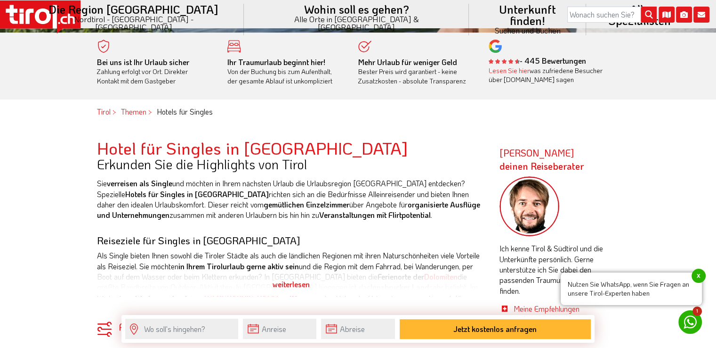
scroll to position [364, 0]
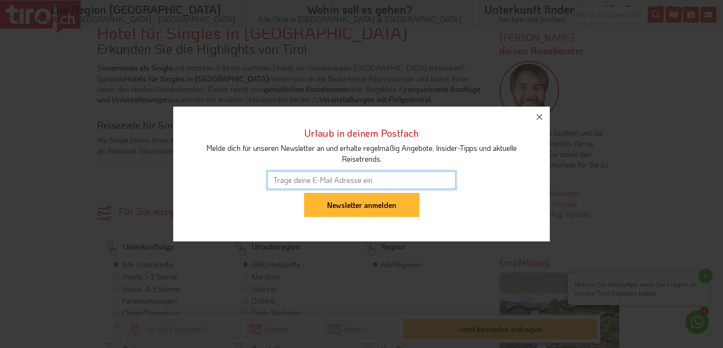
drag, startPoint x: 723, startPoint y: 23, endPoint x: 723, endPoint y: 59, distance: 35.8
click at [543, 115] on icon "button" at bounding box center [539, 116] width 11 height 11
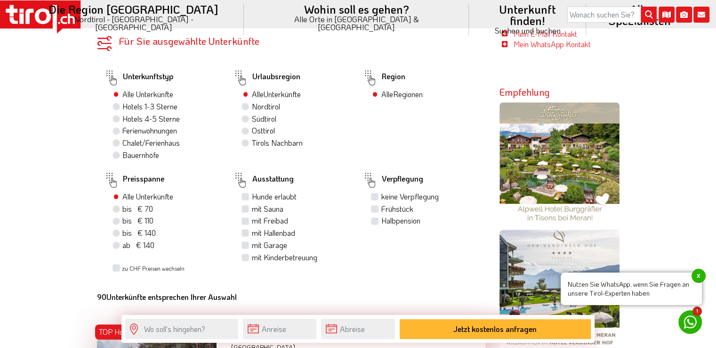
scroll to position [560, 0]
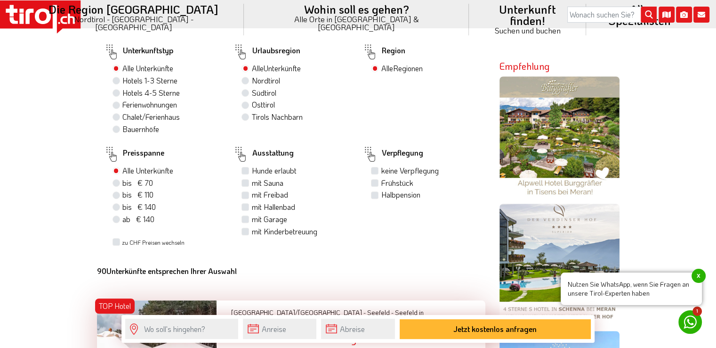
click at [122, 208] on label "bis € 140 bis CHF 131" at bounding box center [138, 207] width 33 height 10
click at [117, 208] on input "bis € 140 bis CHF 131" at bounding box center [117, 206] width 6 height 6
radio input "true"
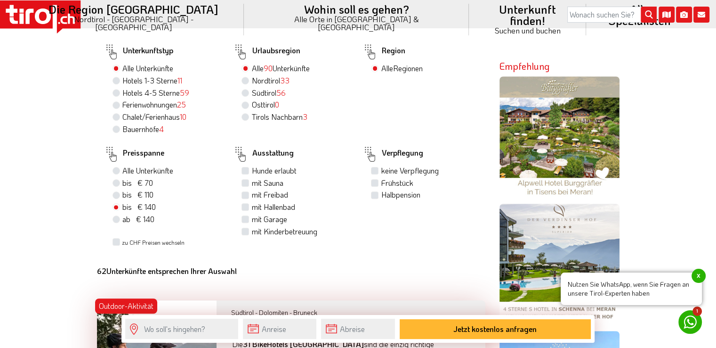
click at [122, 205] on label "bis € 140 bis CHF 131" at bounding box center [138, 207] width 33 height 10
click at [114, 205] on input "bis € 140 bis CHF 131" at bounding box center [117, 206] width 6 height 6
click at [122, 206] on label "bis € 140 bis CHF 131" at bounding box center [138, 207] width 33 height 10
click at [114, 206] on input "bis € 140 bis CHF 131" at bounding box center [117, 206] width 6 height 6
click at [122, 207] on label "bis € 140 bis CHF 131" at bounding box center [138, 207] width 33 height 10
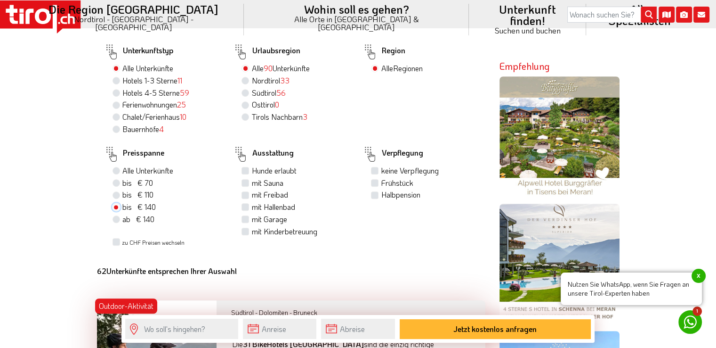
click at [116, 207] on input "bis € 140 bis CHF 131" at bounding box center [117, 206] width 6 height 6
click at [122, 207] on label "bis € 140 bis CHF 131" at bounding box center [138, 207] width 33 height 10
click at [116, 207] on input "bis € 140 bis CHF 131" at bounding box center [117, 206] width 6 height 6
click at [122, 207] on label "bis € 140 bis CHF 131" at bounding box center [138, 207] width 33 height 10
click at [116, 207] on input "bis € 140 bis CHF 131" at bounding box center [117, 206] width 6 height 6
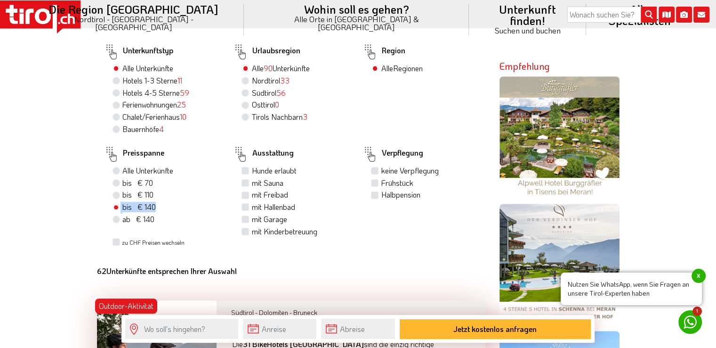
click at [122, 207] on label "bis € 140 bis CHF 131" at bounding box center [138, 207] width 33 height 10
click at [116, 207] on input "bis € 140 bis CHF 131" at bounding box center [117, 206] width 6 height 6
click at [122, 95] on label "Hotels 4-5 Sterne 59" at bounding box center [155, 93] width 67 height 10
click at [117, 95] on input "Hotels 4-5 Sterne 59" at bounding box center [117, 92] width 6 height 6
radio input "true"
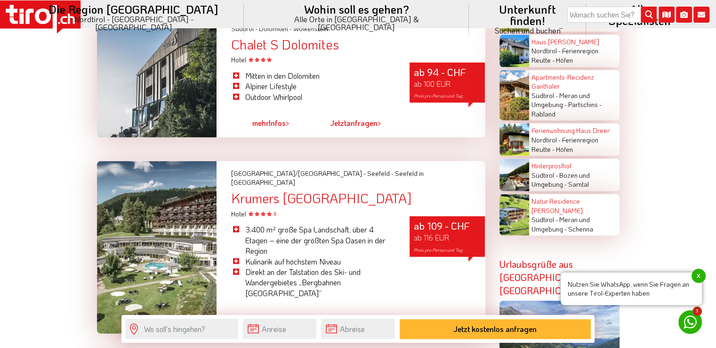
scroll to position [2016, 0]
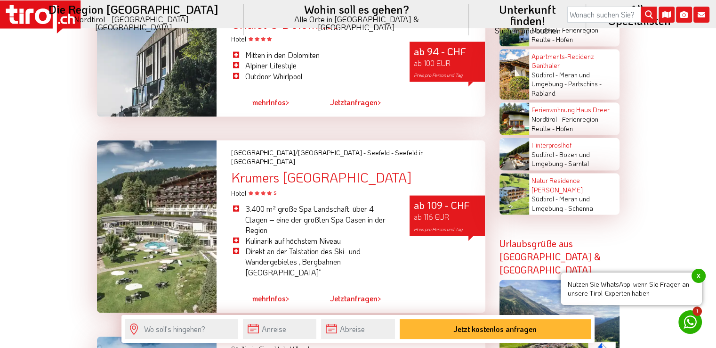
click at [268, 293] on span "mehr" at bounding box center [260, 298] width 16 height 10
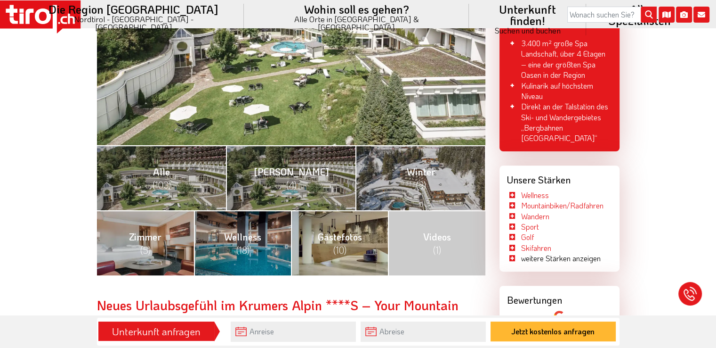
scroll to position [314, 0]
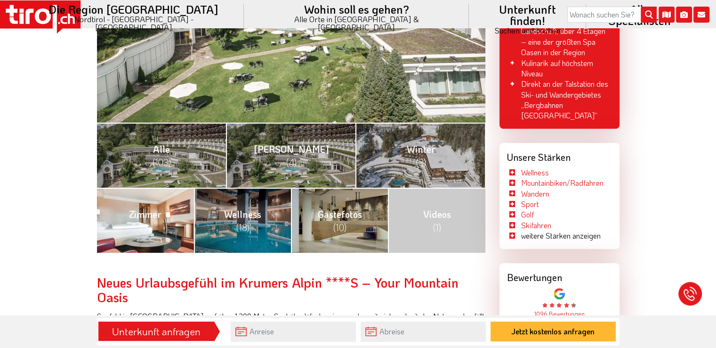
click at [154, 227] on link "Zimmer (5)" at bounding box center [145, 219] width 97 height 65
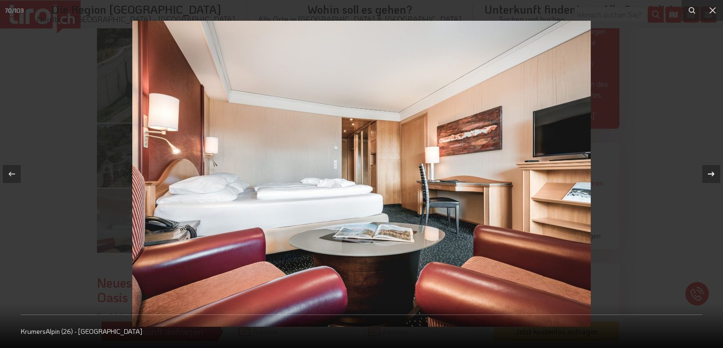
click at [712, 173] on icon at bounding box center [711, 173] width 7 height 5
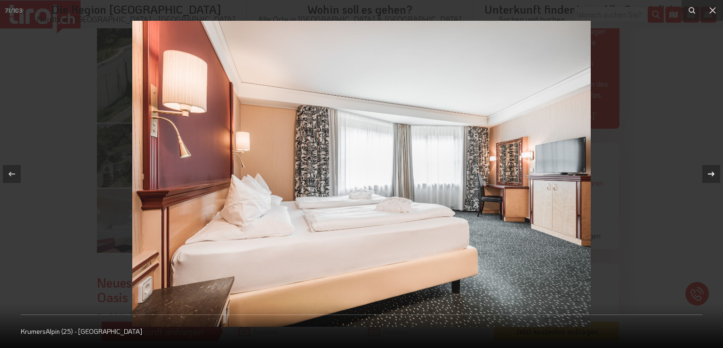
click at [712, 173] on icon at bounding box center [711, 173] width 7 height 5
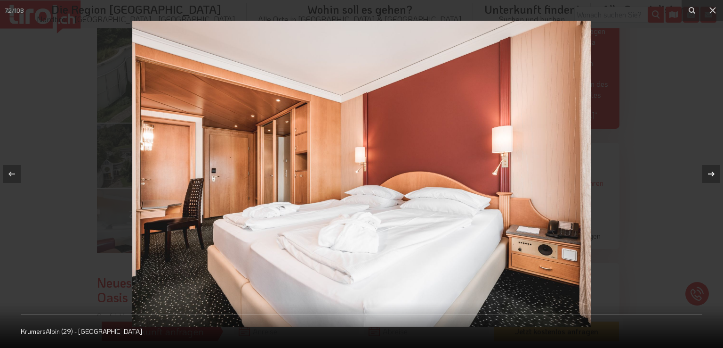
click at [712, 173] on icon at bounding box center [711, 173] width 7 height 5
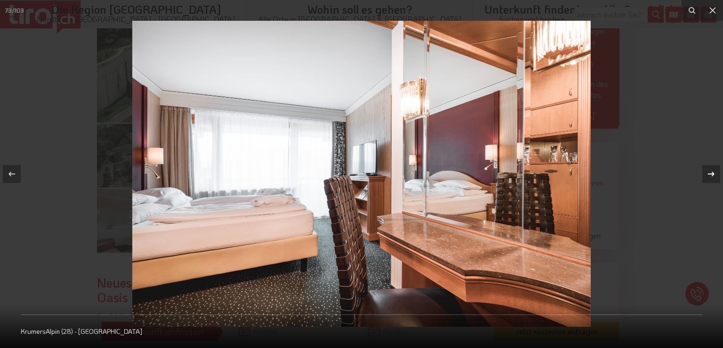
click at [712, 173] on icon at bounding box center [711, 173] width 7 height 5
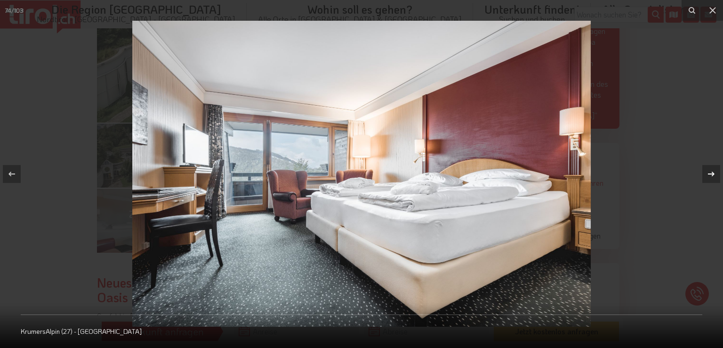
click at [712, 173] on icon at bounding box center [711, 173] width 7 height 5
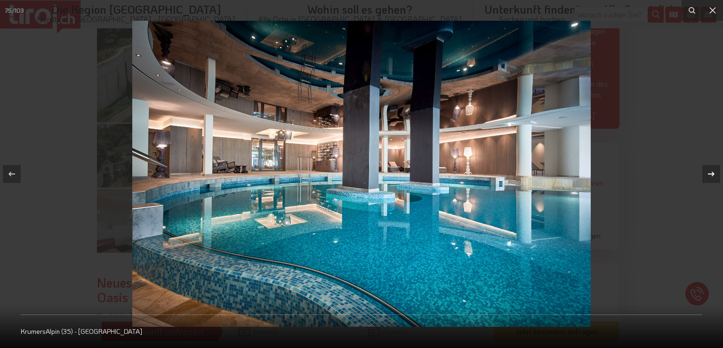
click at [712, 173] on icon at bounding box center [711, 173] width 7 height 5
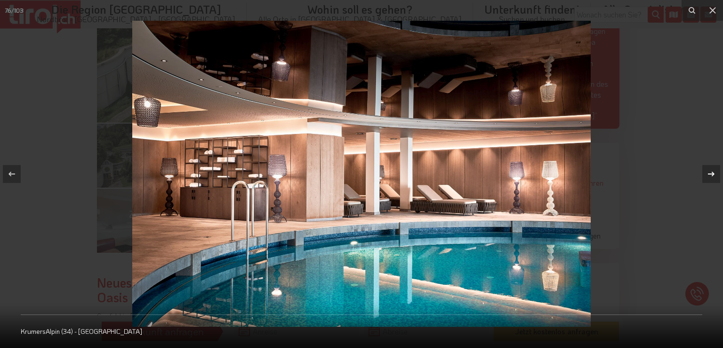
click at [712, 173] on icon at bounding box center [711, 173] width 7 height 5
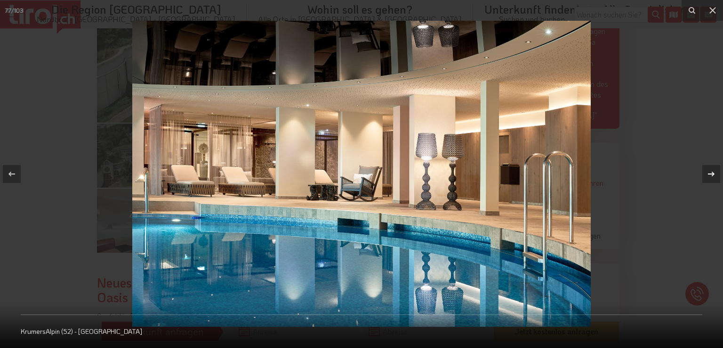
click at [712, 173] on icon at bounding box center [711, 173] width 7 height 5
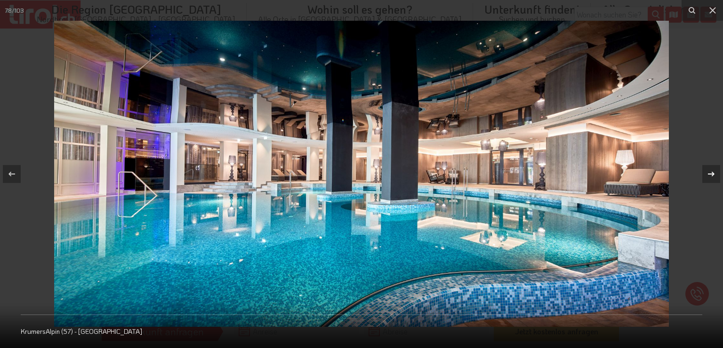
click at [712, 173] on icon at bounding box center [711, 173] width 7 height 5
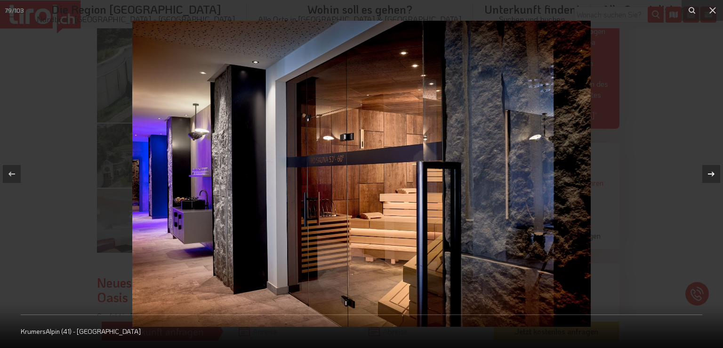
click at [712, 173] on icon at bounding box center [711, 173] width 7 height 5
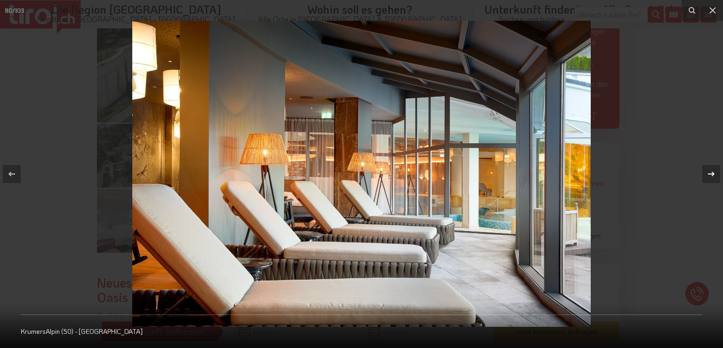
click at [712, 173] on icon at bounding box center [711, 173] width 7 height 5
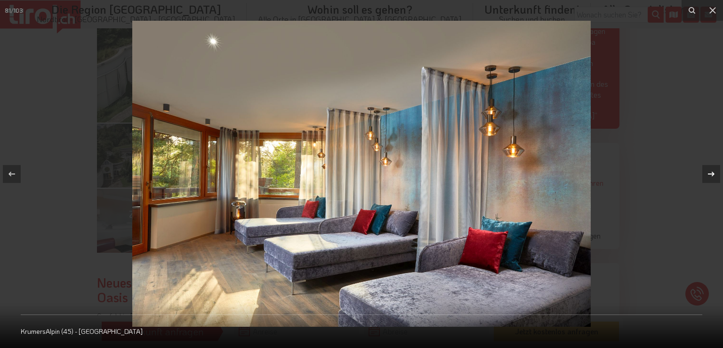
click at [712, 173] on icon at bounding box center [711, 173] width 7 height 5
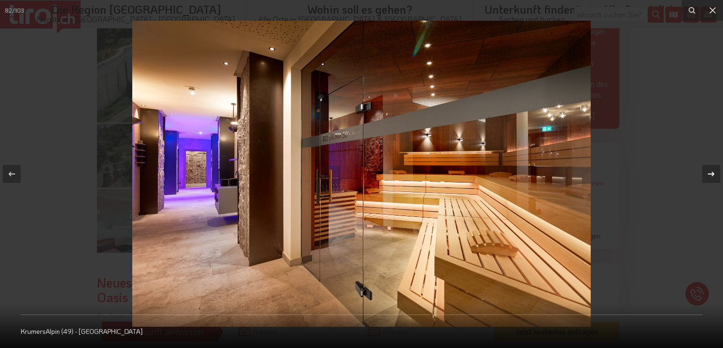
click at [712, 173] on icon at bounding box center [711, 173] width 7 height 5
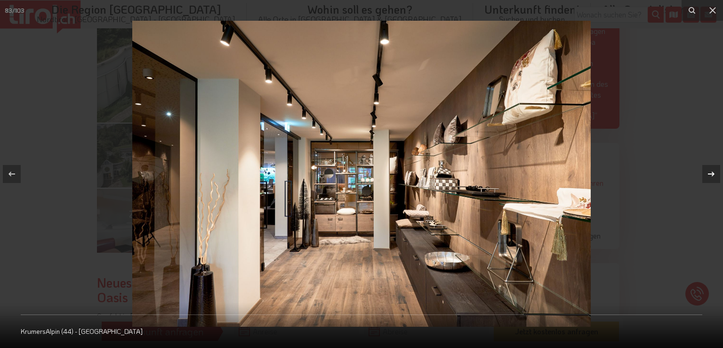
click at [712, 173] on icon at bounding box center [711, 173] width 7 height 5
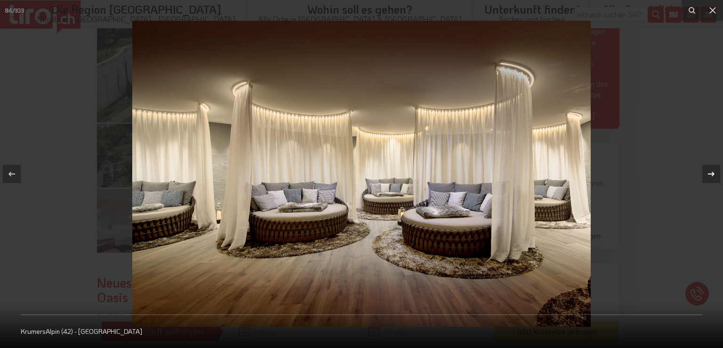
click at [712, 173] on icon at bounding box center [711, 173] width 7 height 5
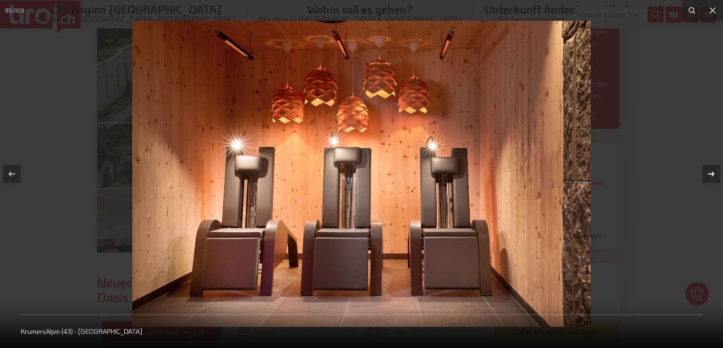
click at [712, 173] on icon at bounding box center [711, 173] width 7 height 5
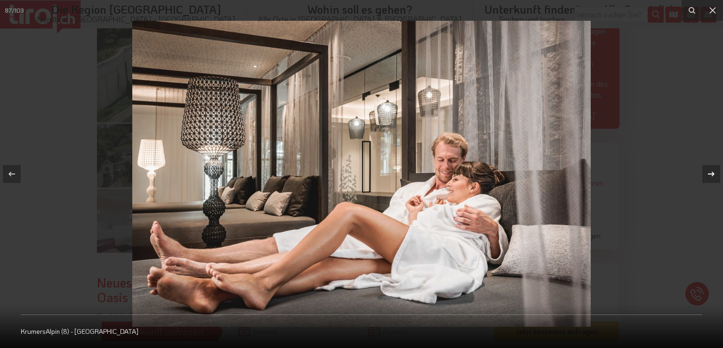
click at [712, 173] on icon at bounding box center [711, 173] width 7 height 5
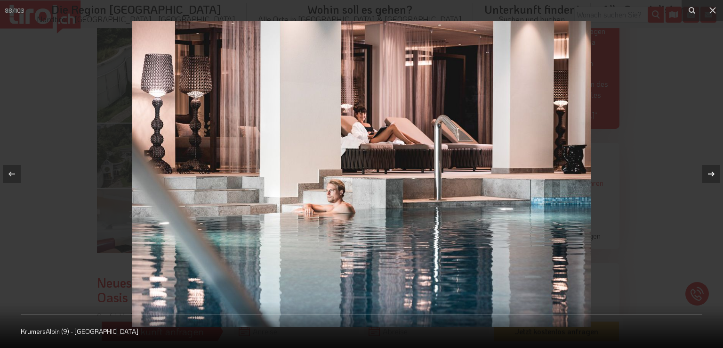
click at [712, 173] on icon at bounding box center [711, 173] width 7 height 5
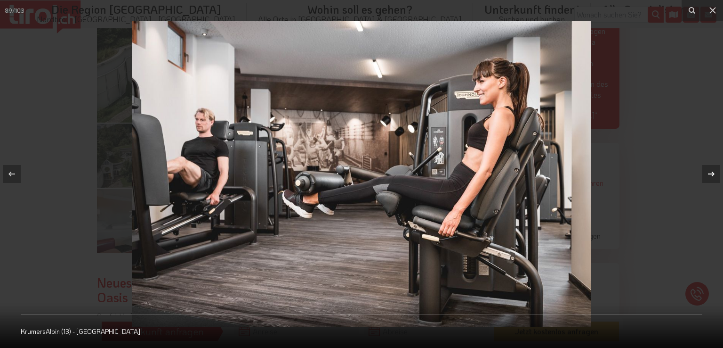
click at [712, 173] on icon at bounding box center [711, 173] width 7 height 5
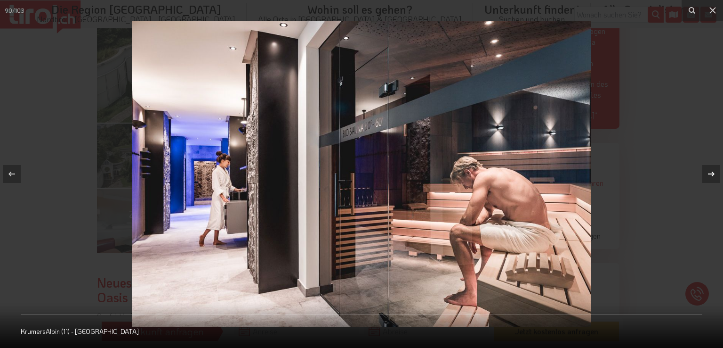
click at [712, 173] on icon at bounding box center [711, 173] width 7 height 5
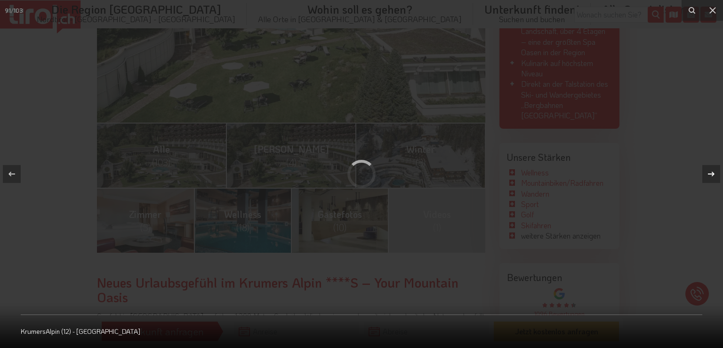
click at [712, 173] on icon at bounding box center [711, 173] width 7 height 5
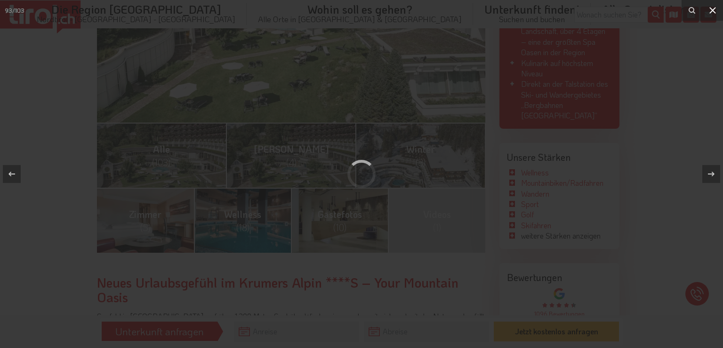
click at [714, 16] on button at bounding box center [713, 10] width 21 height 21
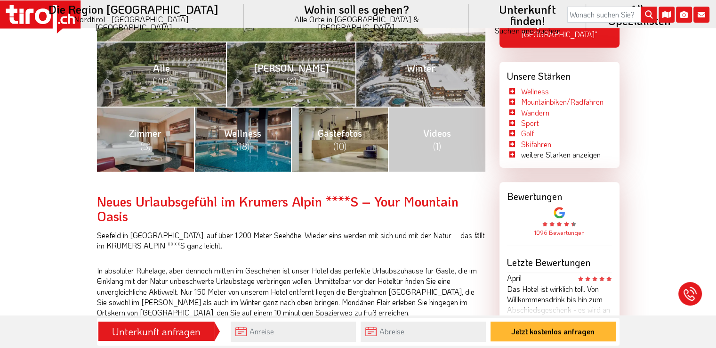
scroll to position [471, 0]
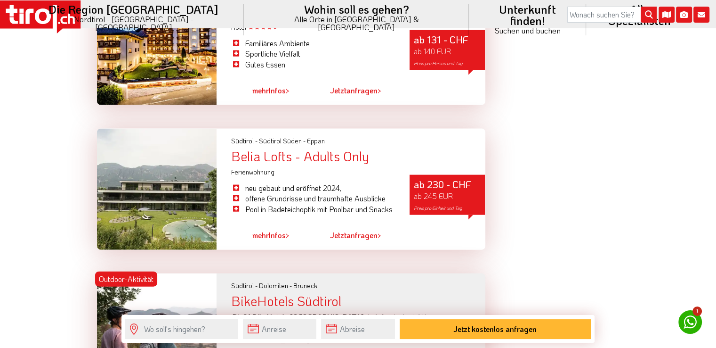
scroll to position [1829, 0]
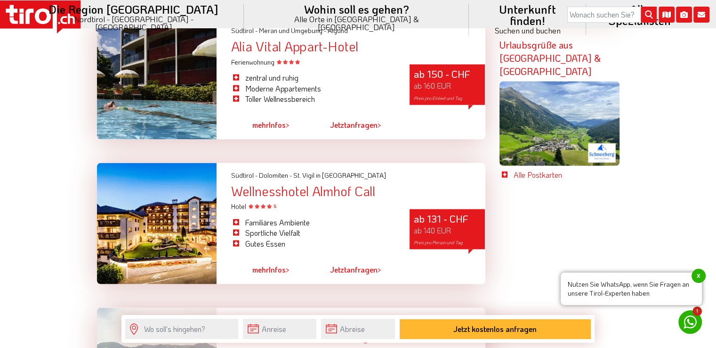
click at [264, 184] on div "Wellnesshotel Almhof Call" at bounding box center [358, 191] width 254 height 15
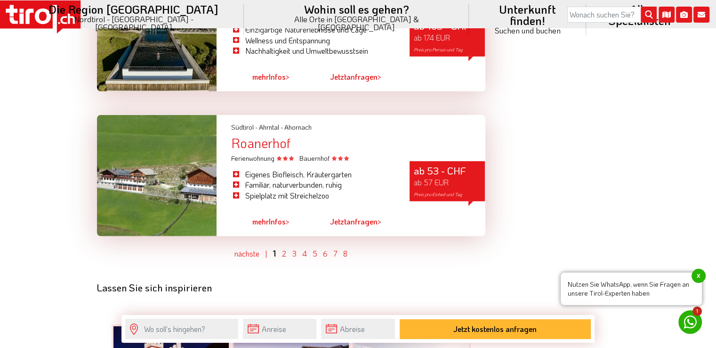
scroll to position [2759, 0]
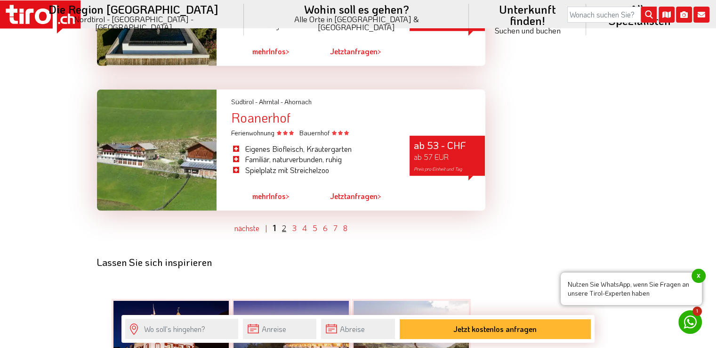
click at [283, 223] on link "2" at bounding box center [284, 228] width 4 height 10
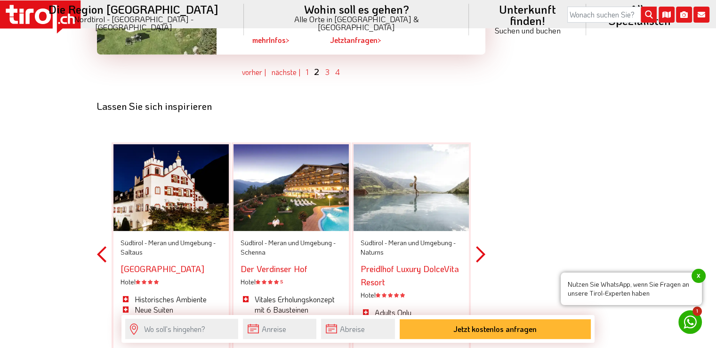
scroll to position [2841, 0]
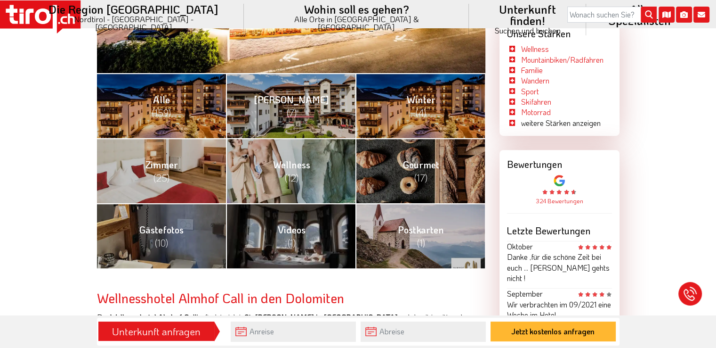
scroll to position [374, 0]
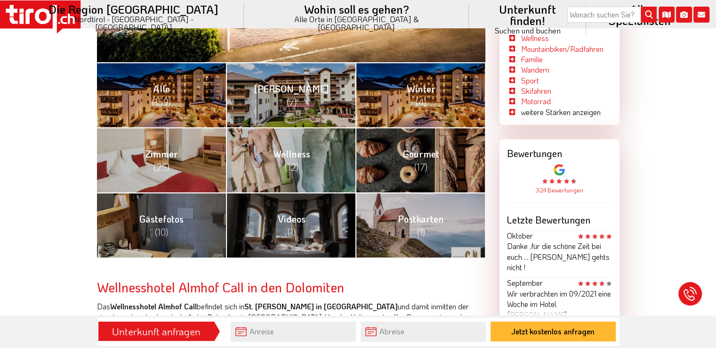
drag, startPoint x: 718, startPoint y: 19, endPoint x: 720, endPoint y: 57, distance: 38.2
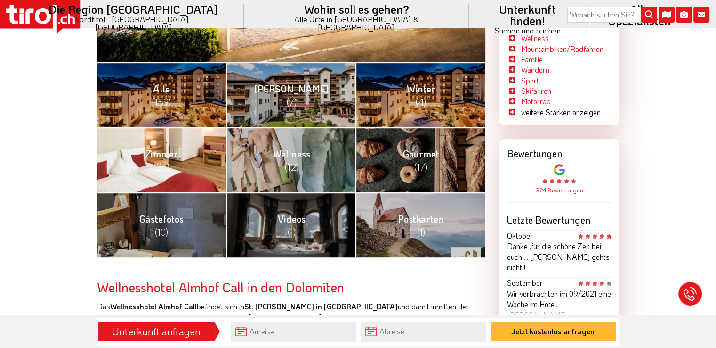
click at [153, 154] on span "Zimmer (25)" at bounding box center [161, 159] width 32 height 25
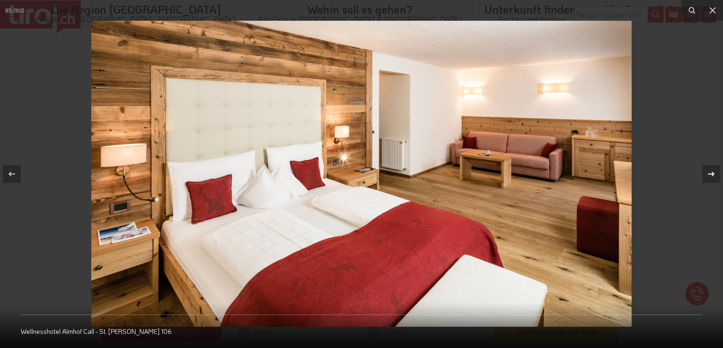
click at [709, 174] on icon at bounding box center [711, 173] width 11 height 11
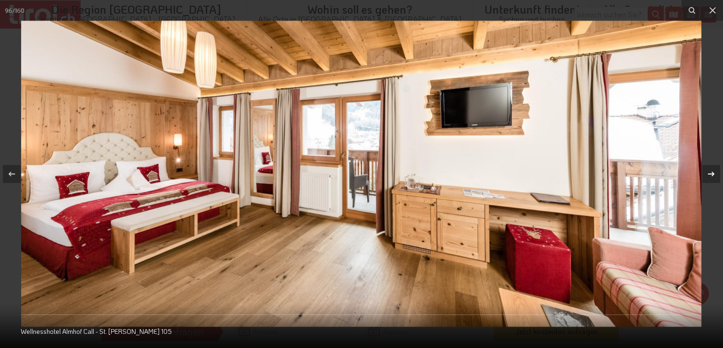
click at [709, 174] on icon at bounding box center [711, 173] width 11 height 11
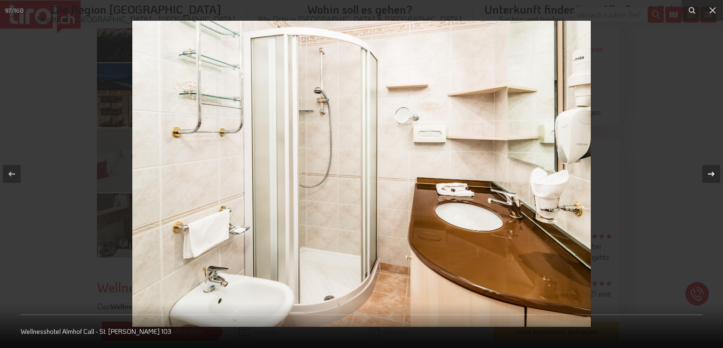
click at [709, 174] on icon at bounding box center [711, 173] width 11 height 11
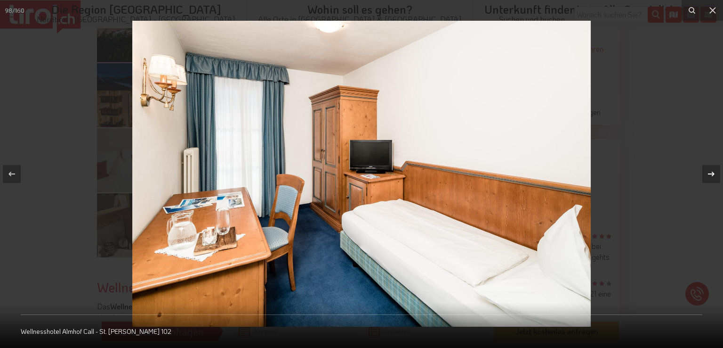
click at [709, 174] on icon at bounding box center [711, 173] width 11 height 11
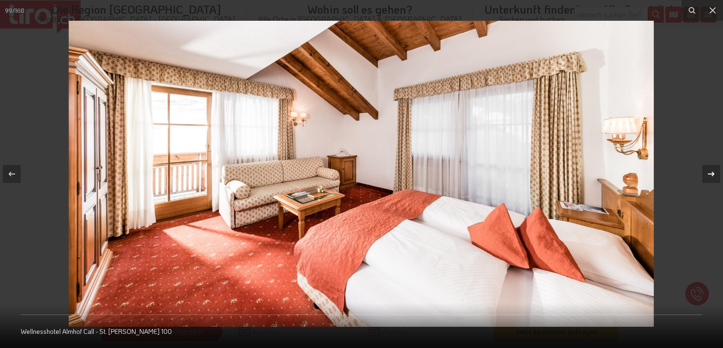
click at [709, 174] on icon at bounding box center [711, 173] width 11 height 11
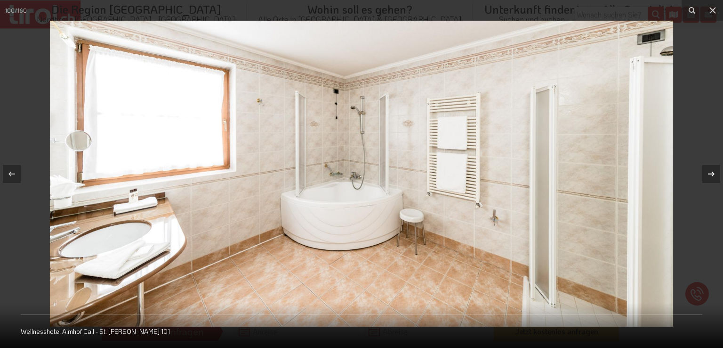
click at [709, 174] on icon at bounding box center [711, 173] width 11 height 11
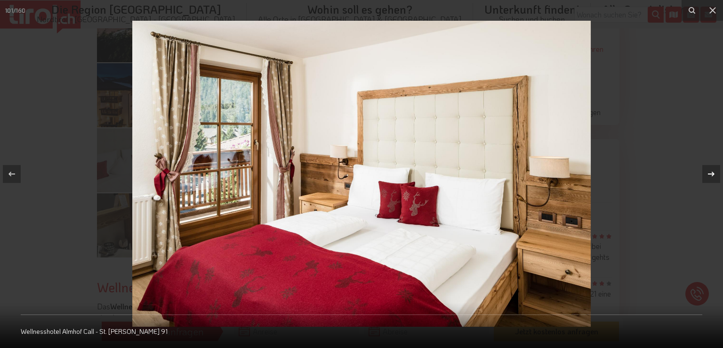
click at [709, 174] on icon at bounding box center [711, 173] width 11 height 11
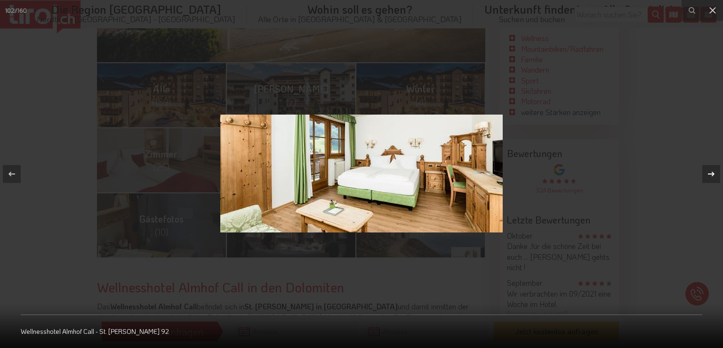
click at [709, 174] on icon at bounding box center [711, 173] width 11 height 11
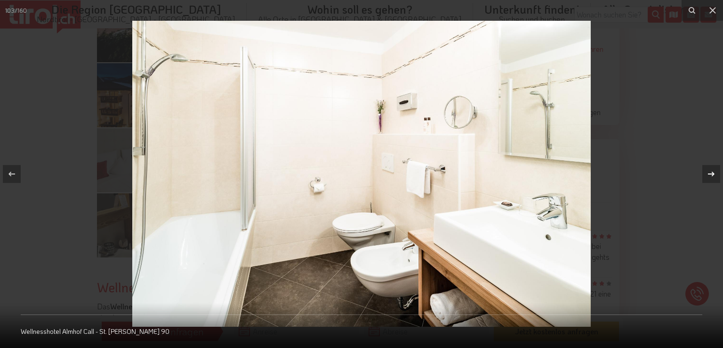
click at [709, 174] on icon at bounding box center [711, 173] width 11 height 11
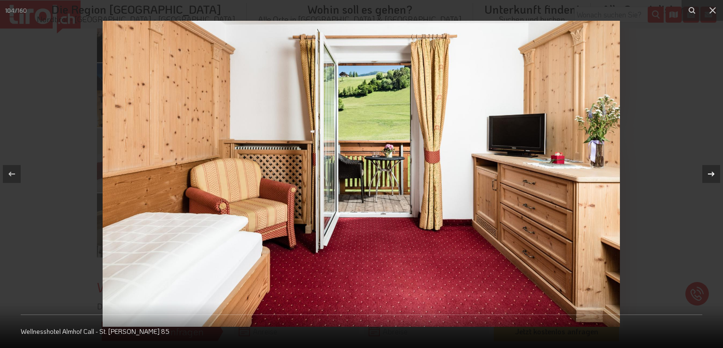
click at [709, 174] on icon at bounding box center [711, 173] width 11 height 11
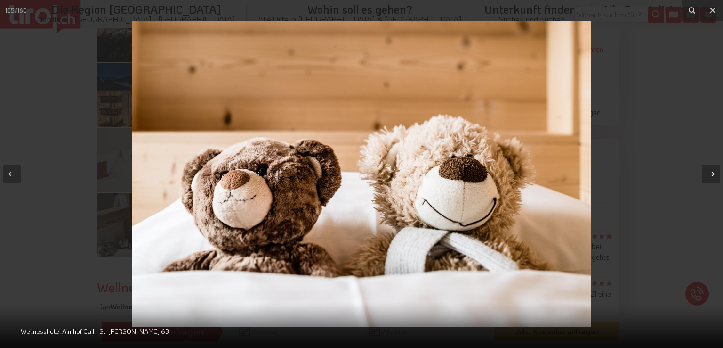
click at [709, 174] on icon at bounding box center [711, 173] width 11 height 11
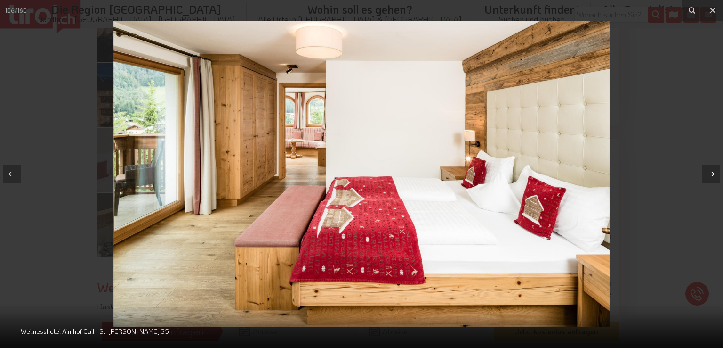
click at [709, 174] on icon at bounding box center [711, 173] width 11 height 11
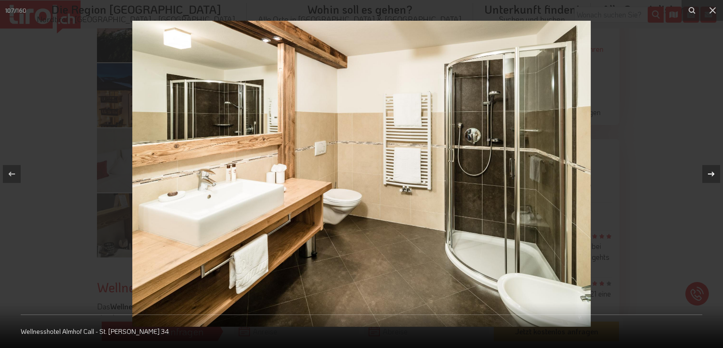
click at [709, 174] on icon at bounding box center [711, 173] width 11 height 11
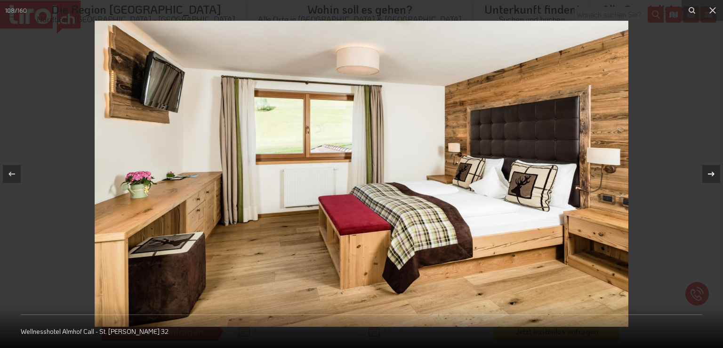
click at [709, 174] on icon at bounding box center [711, 173] width 11 height 11
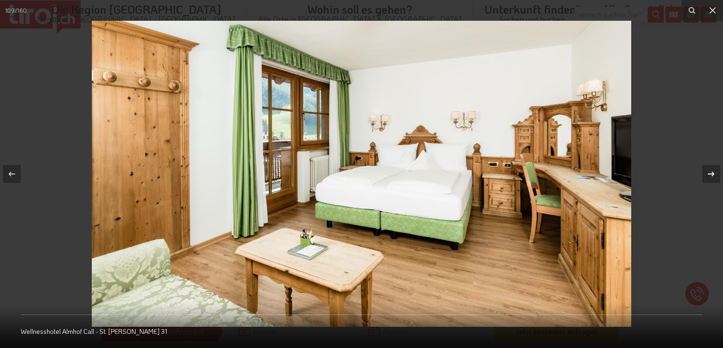
click at [709, 174] on icon at bounding box center [711, 173] width 11 height 11
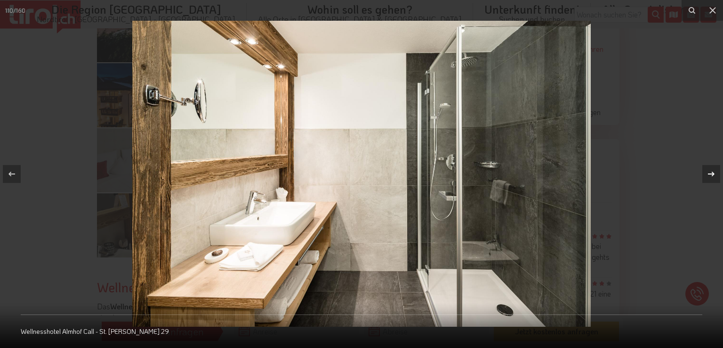
click at [709, 174] on icon at bounding box center [711, 173] width 11 height 11
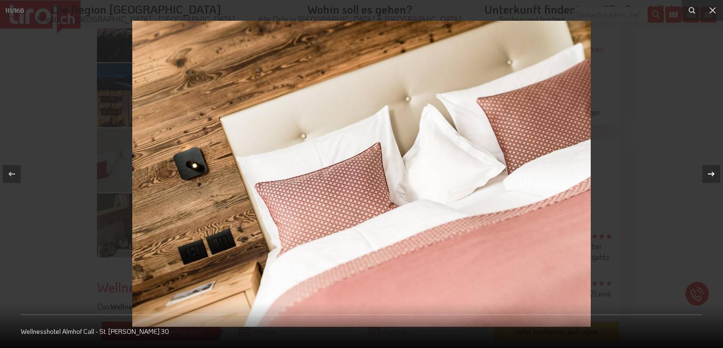
click at [709, 174] on icon at bounding box center [711, 173] width 11 height 11
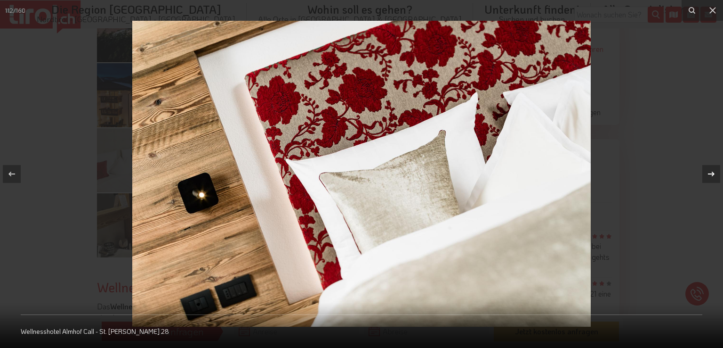
click at [709, 174] on icon at bounding box center [711, 173] width 11 height 11
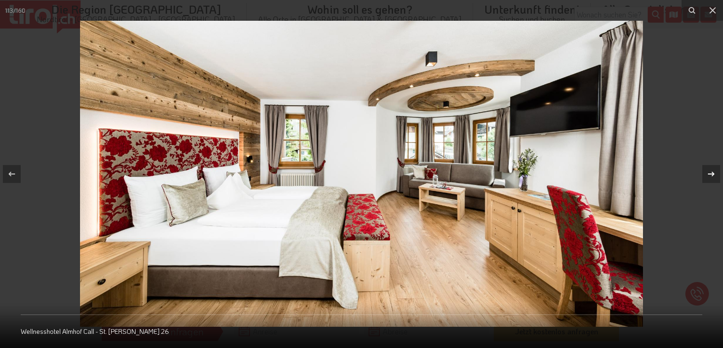
click at [709, 174] on icon at bounding box center [711, 173] width 11 height 11
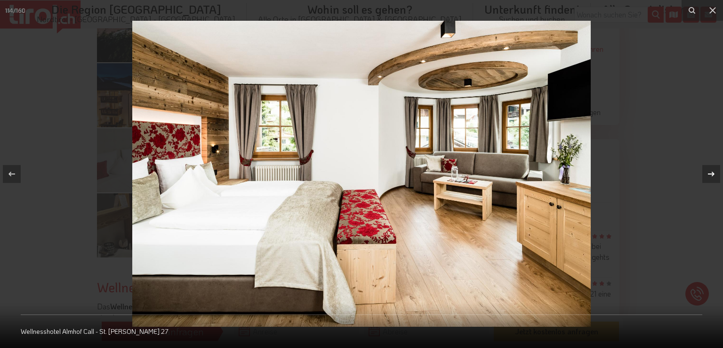
click at [709, 174] on icon at bounding box center [711, 173] width 11 height 11
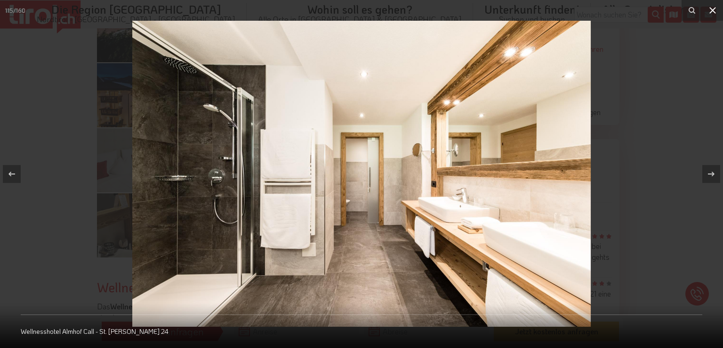
click at [710, 8] on icon at bounding box center [712, 10] width 11 height 11
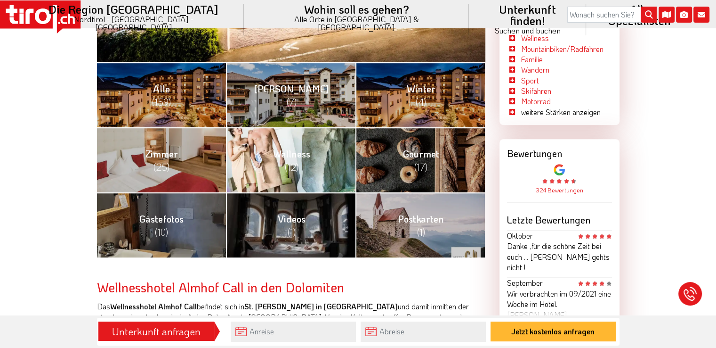
click at [284, 161] on link "Wellness (12)" at bounding box center [291, 159] width 130 height 65
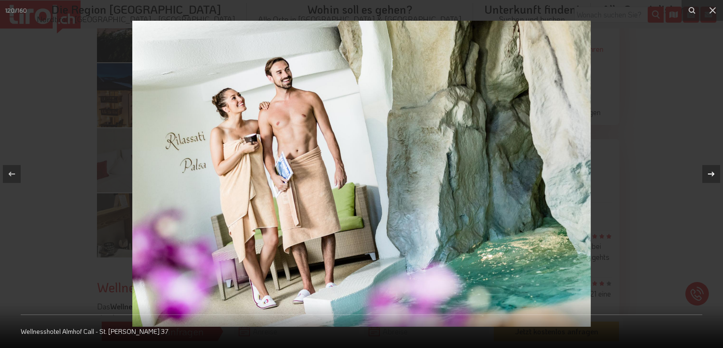
click at [714, 171] on icon at bounding box center [711, 173] width 11 height 11
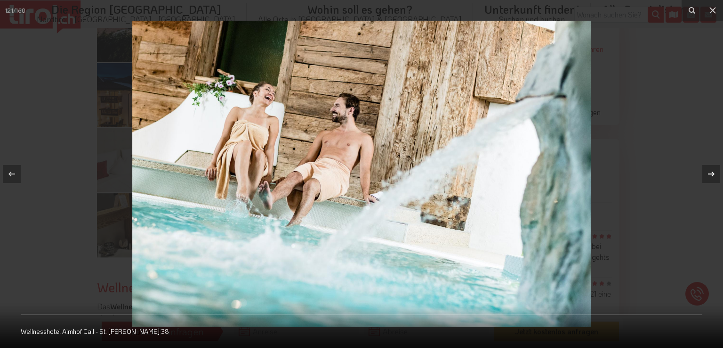
click at [714, 171] on icon at bounding box center [711, 173] width 11 height 11
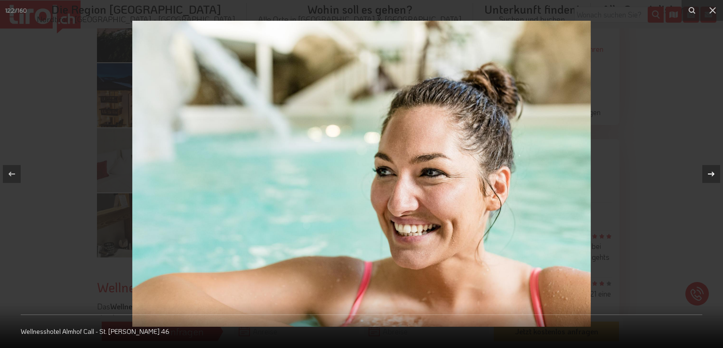
click at [714, 171] on icon at bounding box center [711, 173] width 11 height 11
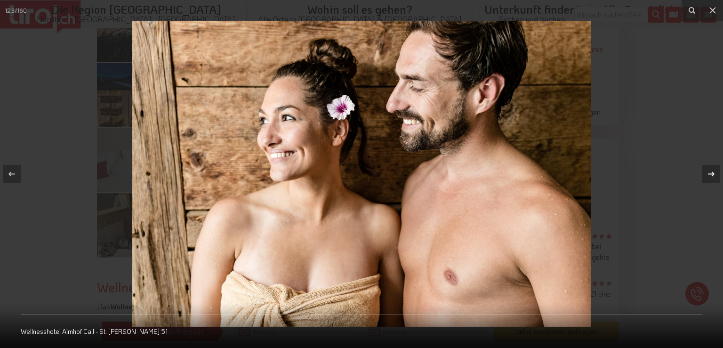
click at [714, 171] on icon at bounding box center [711, 173] width 11 height 11
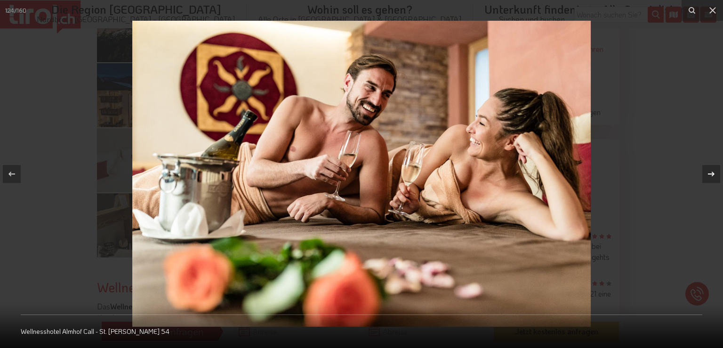
click at [714, 171] on icon at bounding box center [711, 173] width 11 height 11
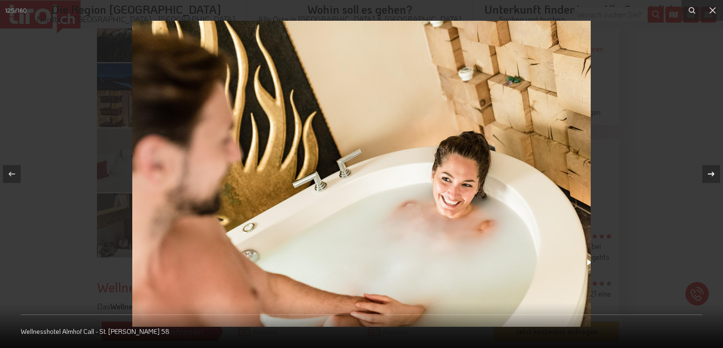
click at [714, 171] on icon at bounding box center [711, 173] width 11 height 11
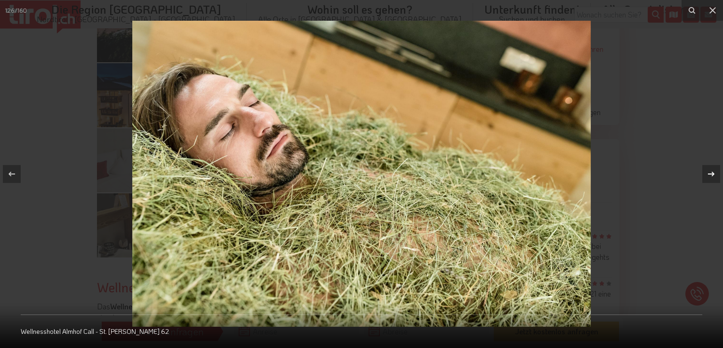
click at [714, 171] on icon at bounding box center [711, 173] width 11 height 11
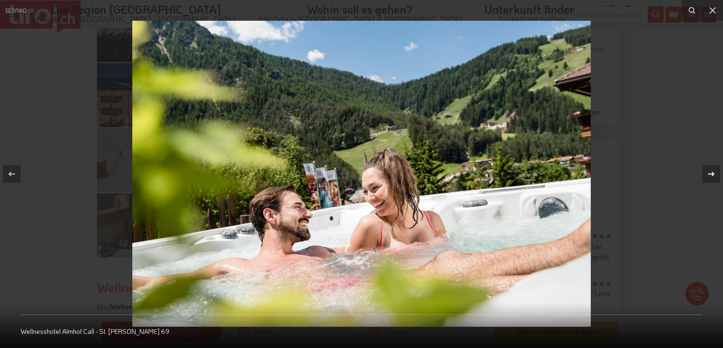
click at [714, 171] on icon at bounding box center [711, 173] width 11 height 11
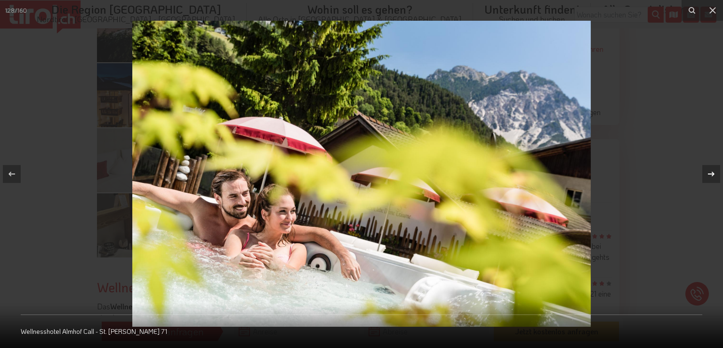
click at [714, 171] on icon at bounding box center [711, 173] width 11 height 11
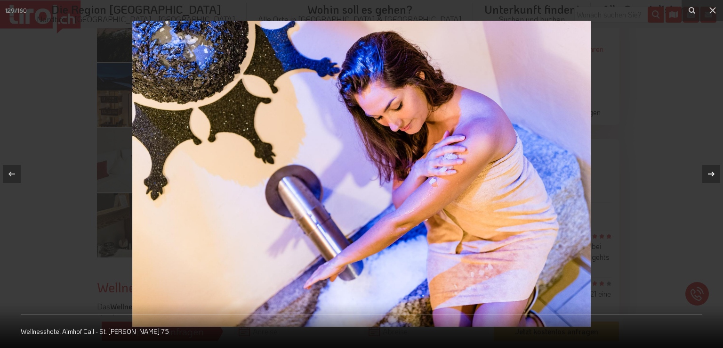
click at [714, 171] on icon at bounding box center [711, 173] width 11 height 11
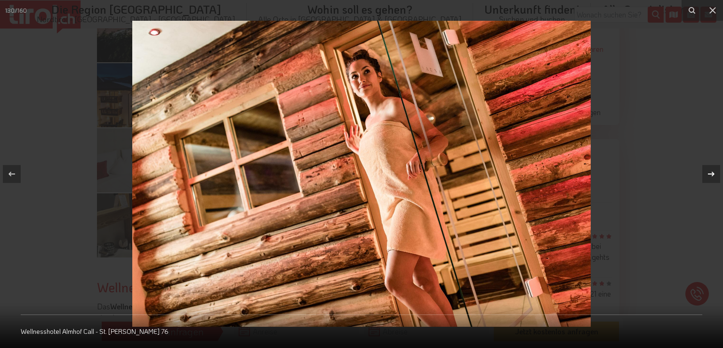
click at [714, 171] on icon at bounding box center [711, 173] width 11 height 11
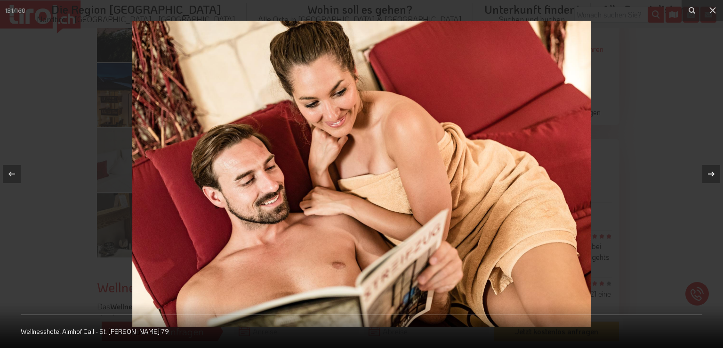
click at [714, 171] on icon at bounding box center [711, 173] width 11 height 11
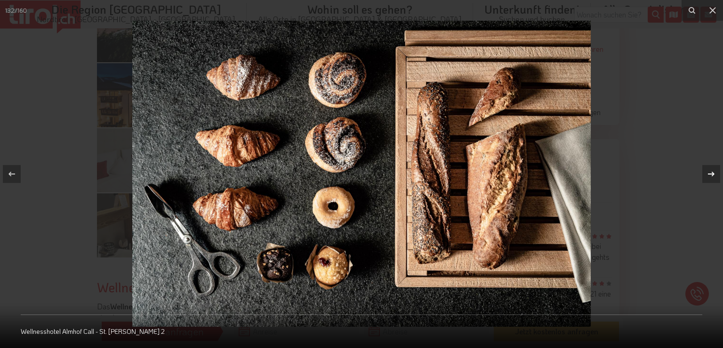
click at [714, 171] on icon at bounding box center [711, 173] width 11 height 11
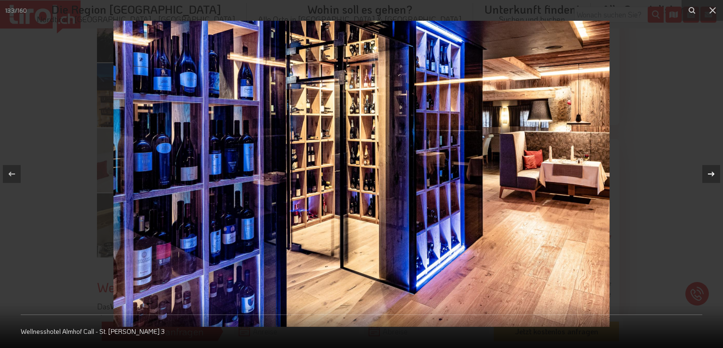
click at [714, 171] on icon at bounding box center [711, 173] width 11 height 11
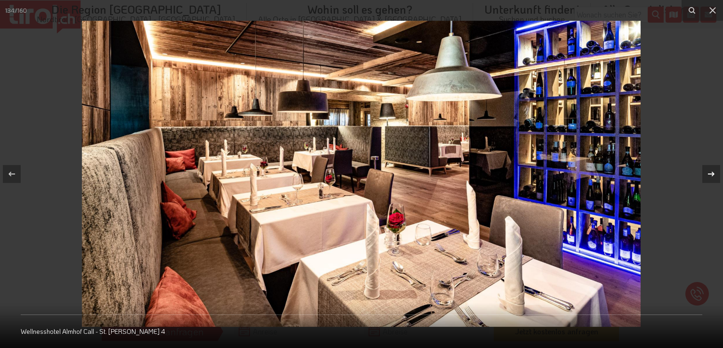
click at [714, 171] on icon at bounding box center [711, 173] width 11 height 11
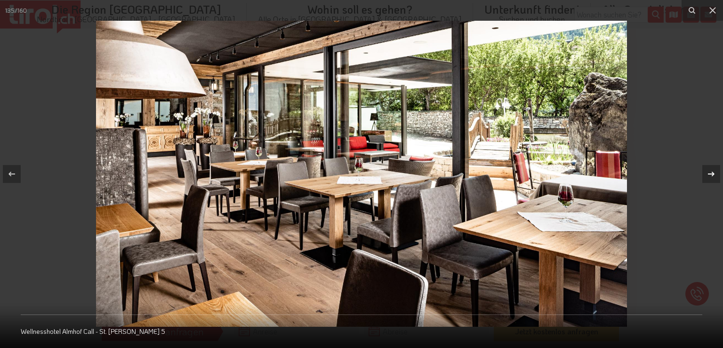
click at [714, 171] on icon at bounding box center [711, 173] width 11 height 11
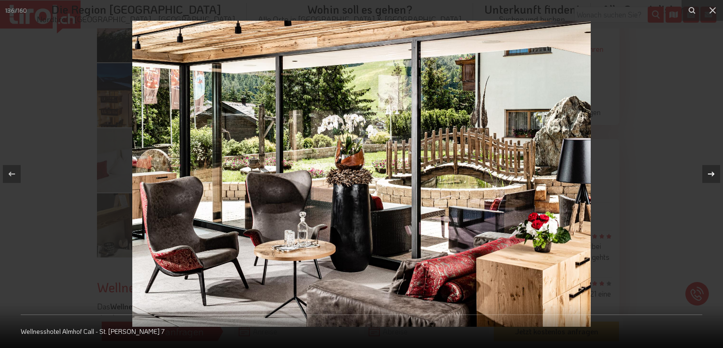
click at [714, 171] on icon at bounding box center [711, 173] width 11 height 11
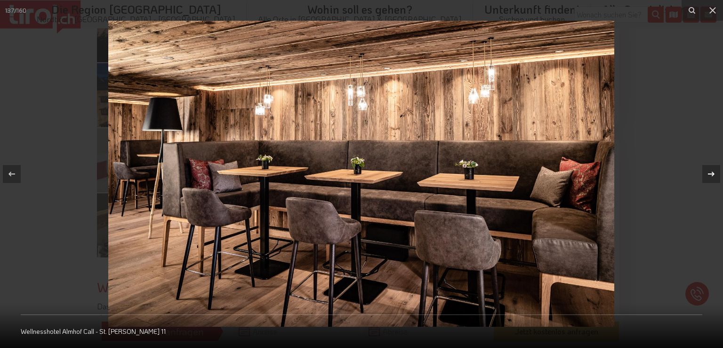
click at [714, 171] on icon at bounding box center [711, 173] width 11 height 11
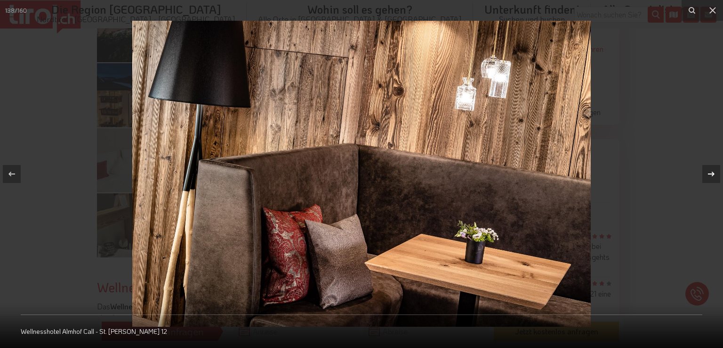
click at [714, 171] on icon at bounding box center [711, 173] width 11 height 11
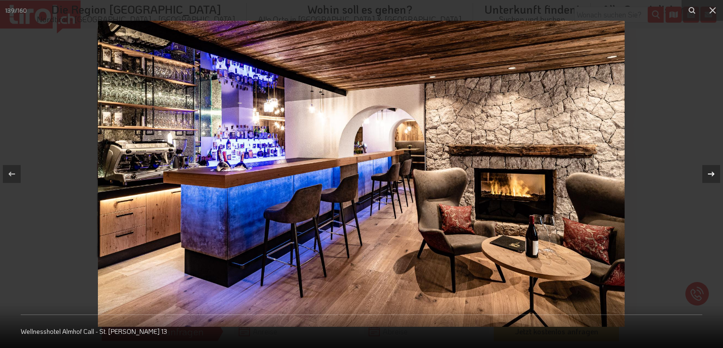
click at [714, 171] on icon at bounding box center [711, 173] width 11 height 11
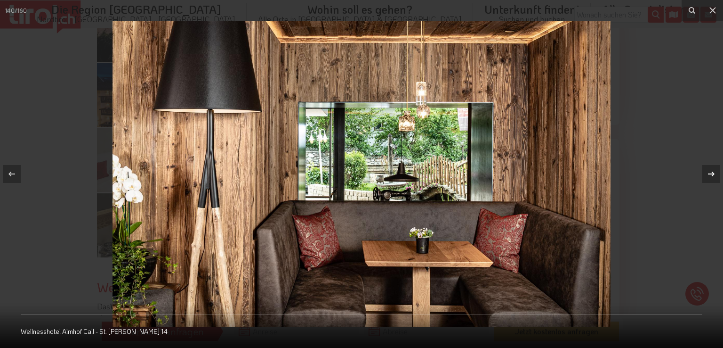
click at [714, 171] on icon at bounding box center [711, 173] width 11 height 11
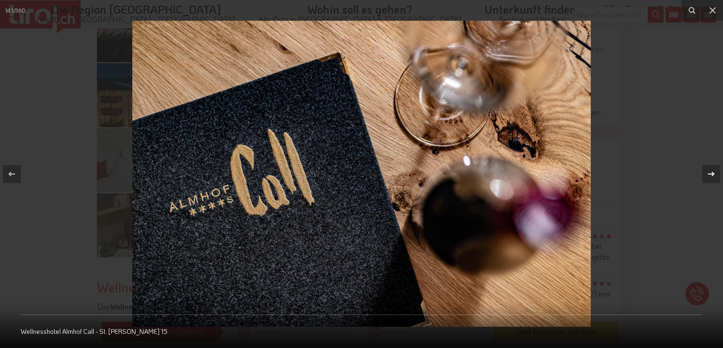
click at [714, 171] on icon at bounding box center [711, 173] width 11 height 11
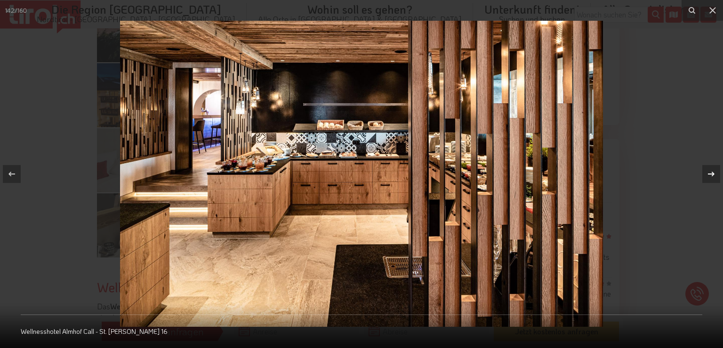
click at [714, 171] on icon at bounding box center [711, 173] width 11 height 11
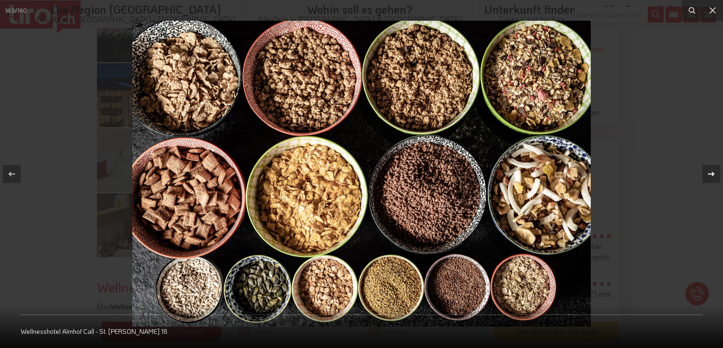
click at [699, 175] on button at bounding box center [706, 173] width 33 height 47
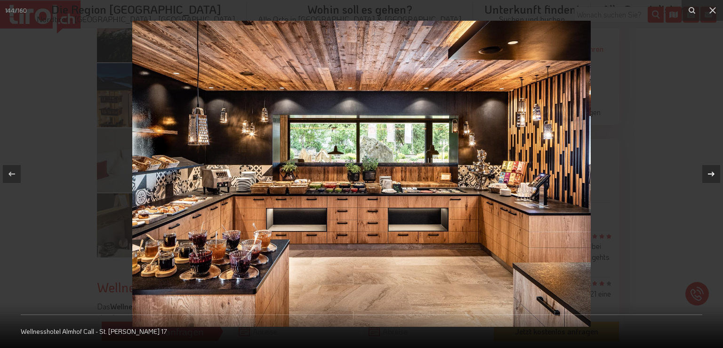
click at [699, 175] on button at bounding box center [706, 173] width 33 height 47
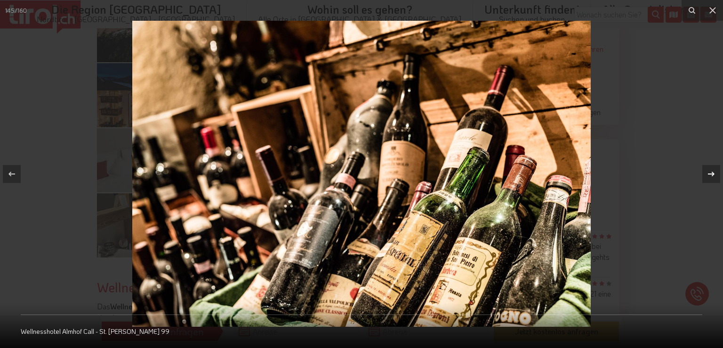
click at [699, 175] on button at bounding box center [706, 173] width 33 height 47
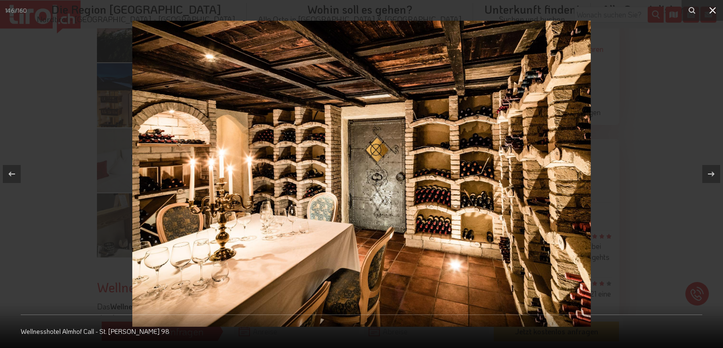
click at [709, 17] on button at bounding box center [713, 10] width 21 height 21
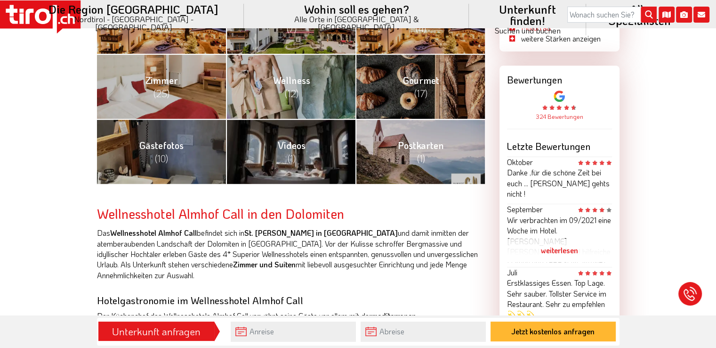
scroll to position [403, 0]
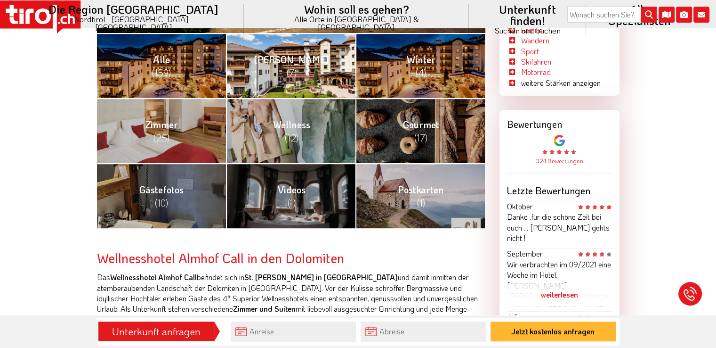
click at [287, 70] on span "(7)" at bounding box center [291, 72] width 10 height 12
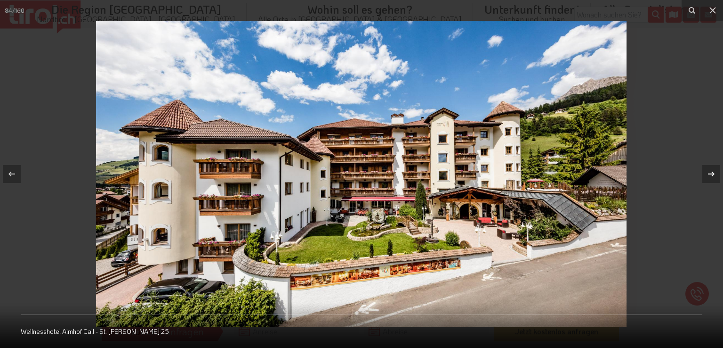
click at [712, 170] on icon at bounding box center [711, 173] width 11 height 11
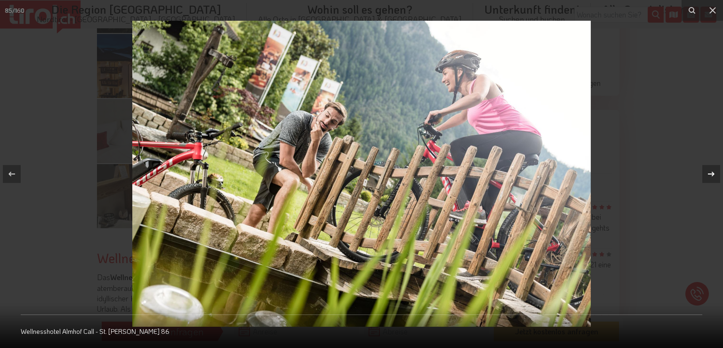
click at [712, 170] on icon at bounding box center [711, 173] width 11 height 11
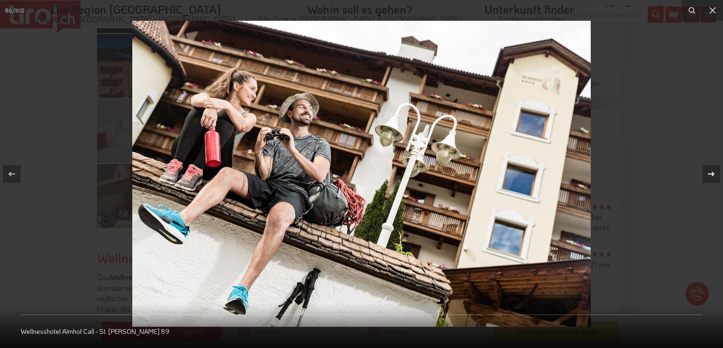
click at [712, 170] on icon at bounding box center [711, 173] width 11 height 11
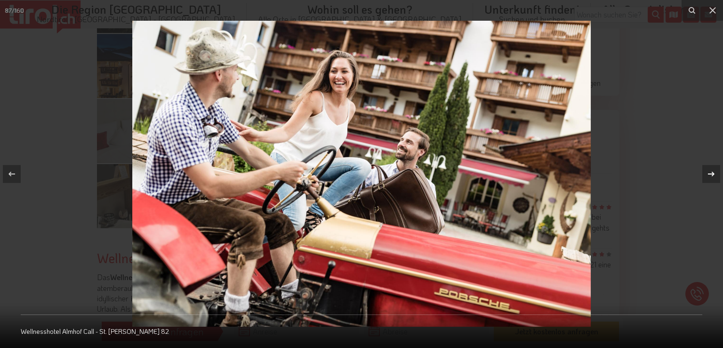
click at [712, 170] on icon at bounding box center [711, 173] width 11 height 11
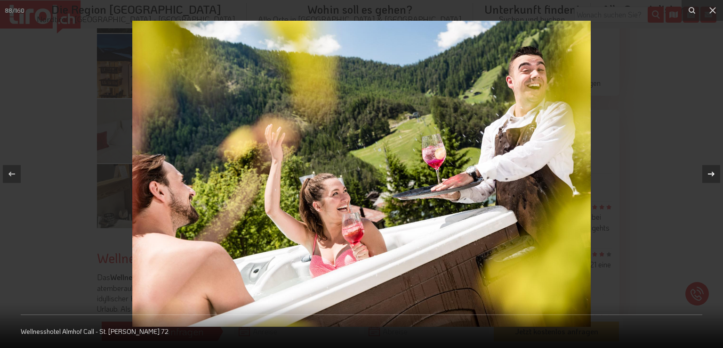
click at [712, 170] on icon at bounding box center [711, 173] width 11 height 11
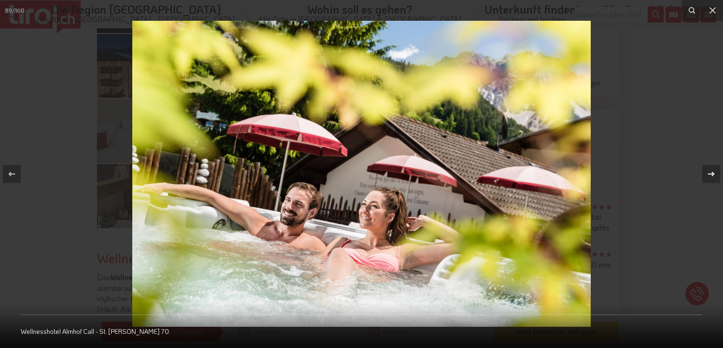
click at [712, 170] on icon at bounding box center [711, 173] width 11 height 11
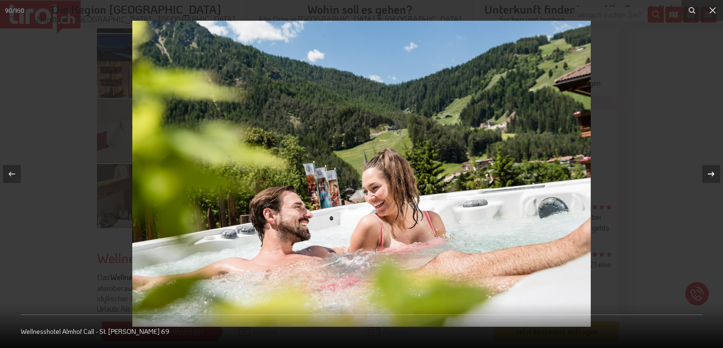
click at [712, 170] on icon at bounding box center [711, 173] width 11 height 11
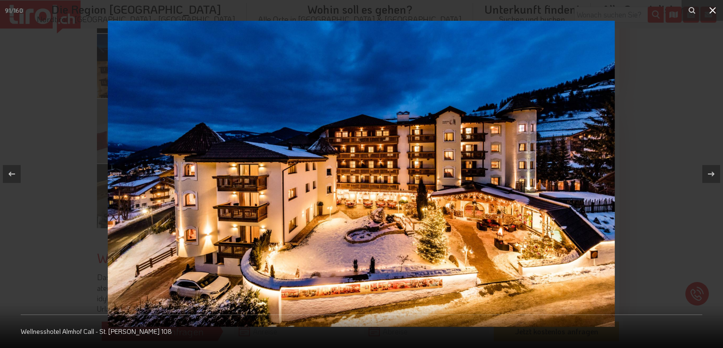
click at [714, 12] on icon at bounding box center [713, 10] width 7 height 7
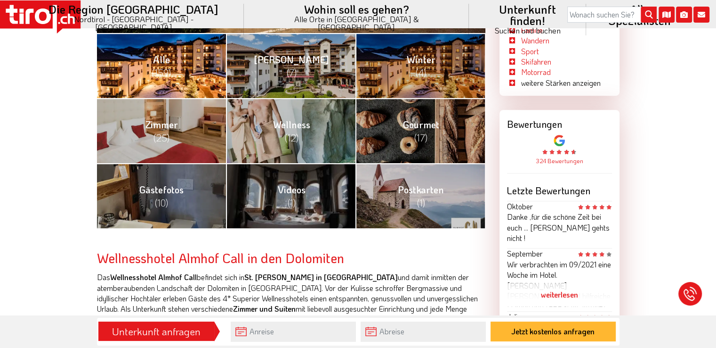
click at [155, 75] on span "(159)" at bounding box center [161, 72] width 19 height 12
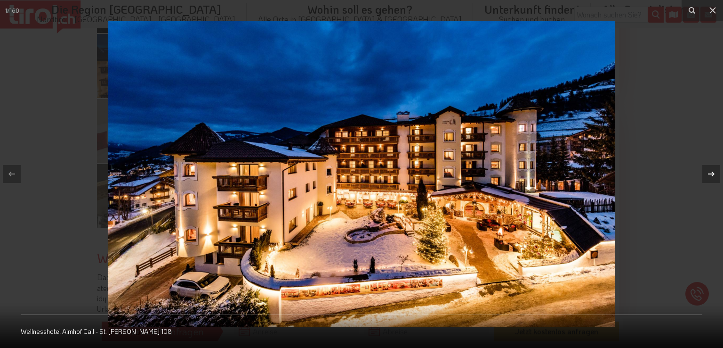
click at [714, 170] on icon at bounding box center [711, 173] width 11 height 11
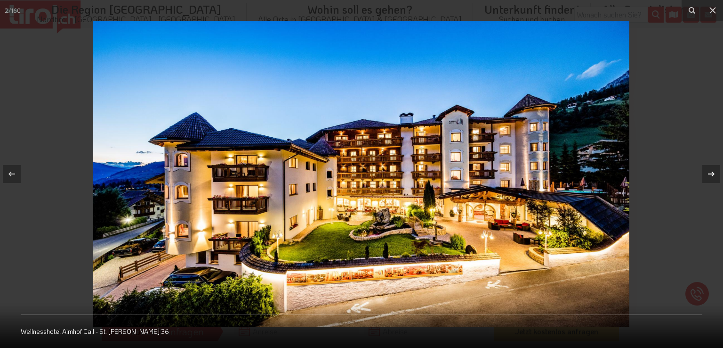
click at [714, 170] on icon at bounding box center [711, 173] width 11 height 11
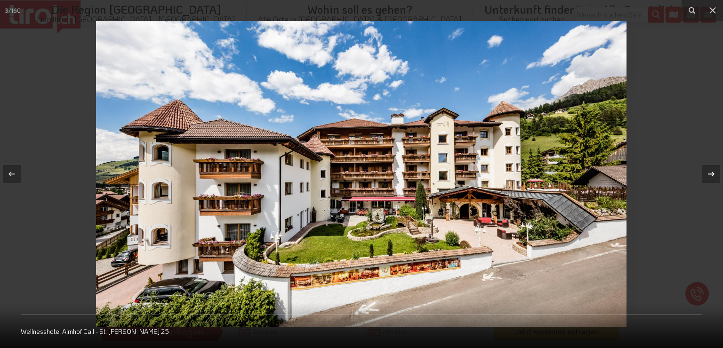
click at [714, 170] on icon at bounding box center [711, 173] width 11 height 11
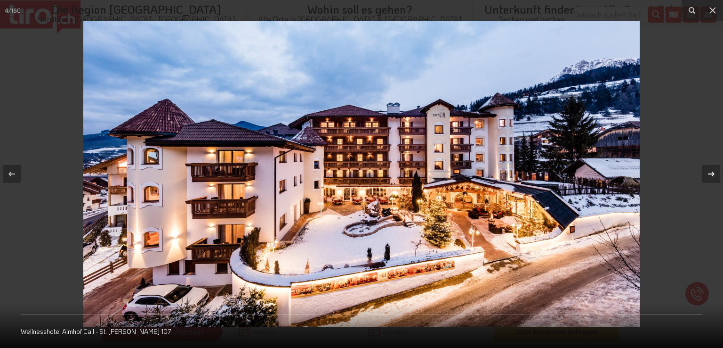
click at [714, 170] on icon at bounding box center [711, 173] width 11 height 11
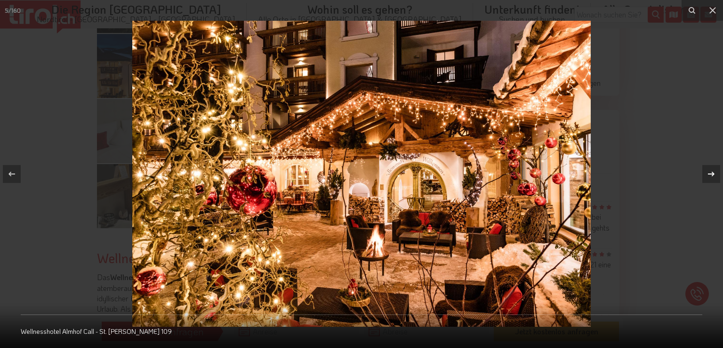
click at [714, 170] on icon at bounding box center [711, 173] width 11 height 11
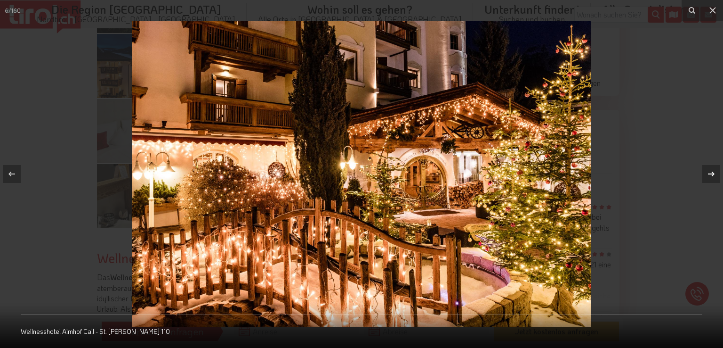
click at [714, 170] on icon at bounding box center [711, 173] width 11 height 11
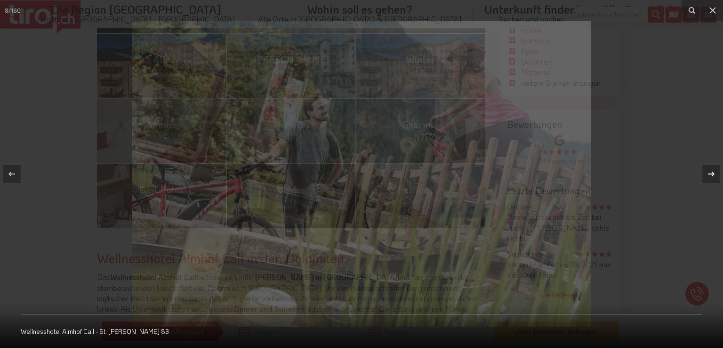
click at [714, 170] on icon at bounding box center [711, 173] width 11 height 11
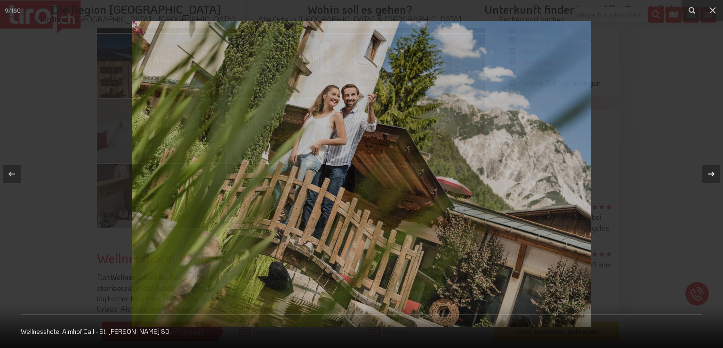
click at [714, 170] on icon at bounding box center [711, 173] width 11 height 11
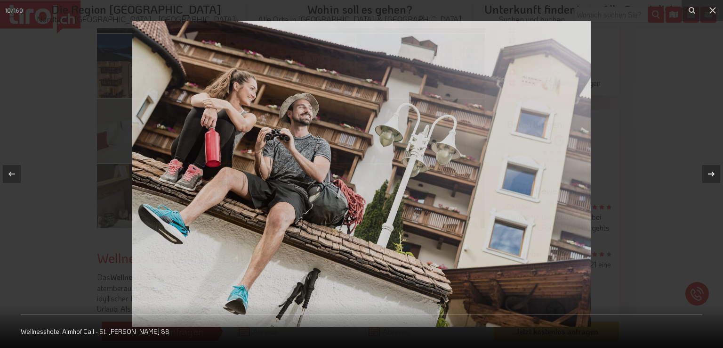
click at [714, 170] on icon at bounding box center [711, 173] width 11 height 11
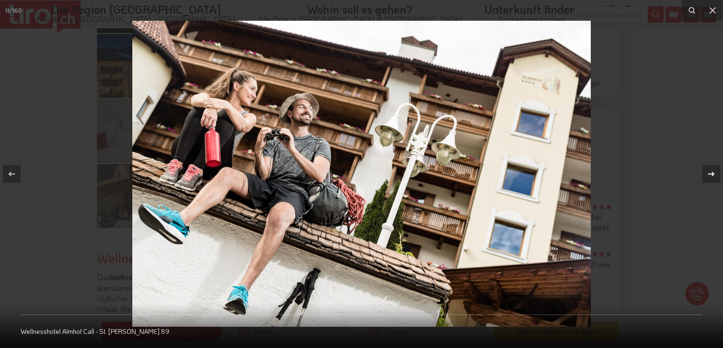
click at [714, 170] on icon at bounding box center [711, 173] width 11 height 11
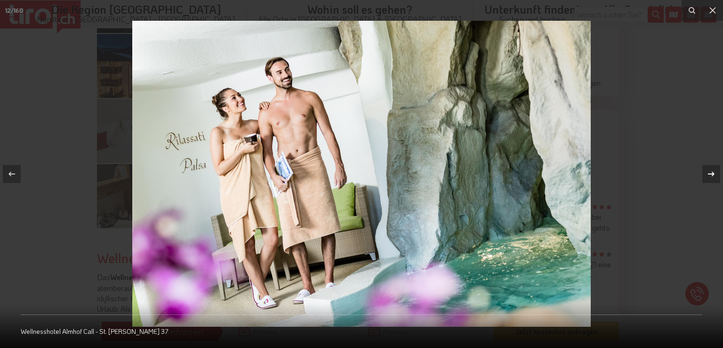
click at [714, 170] on icon at bounding box center [711, 173] width 11 height 11
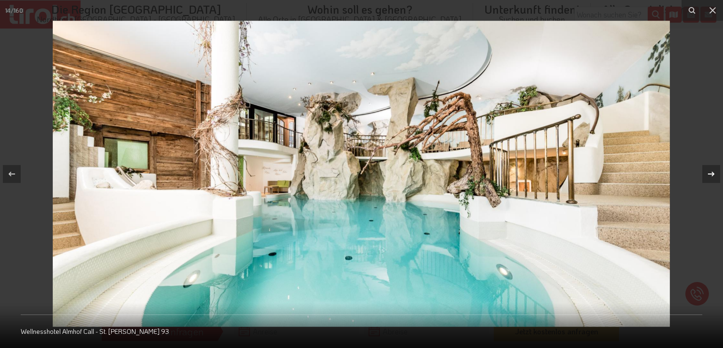
click at [714, 170] on icon at bounding box center [711, 173] width 11 height 11
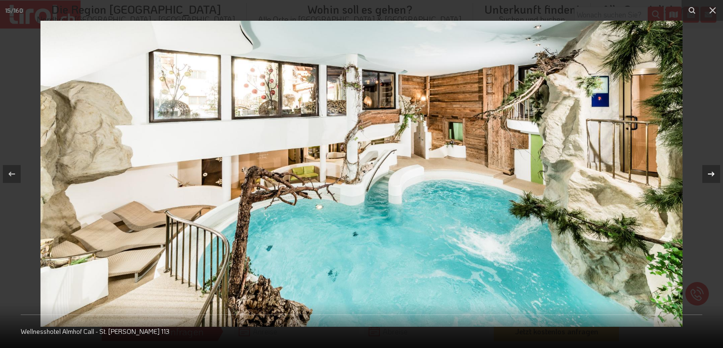
click at [714, 170] on icon at bounding box center [711, 173] width 11 height 11
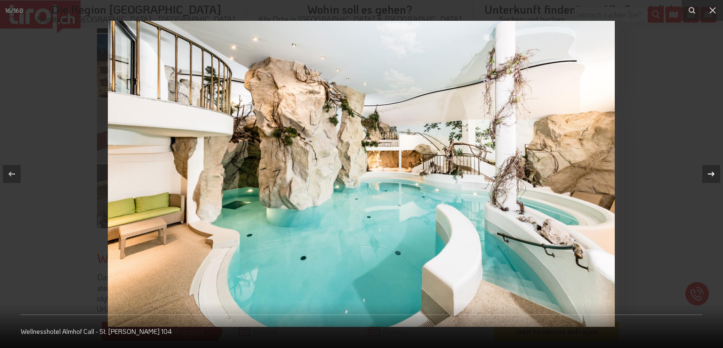
click at [714, 170] on icon at bounding box center [711, 173] width 11 height 11
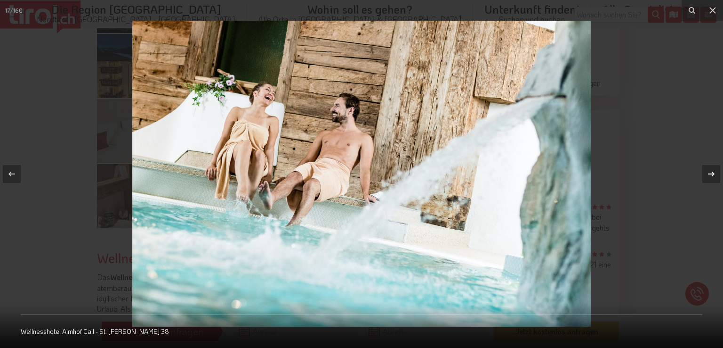
click at [714, 170] on icon at bounding box center [711, 173] width 11 height 11
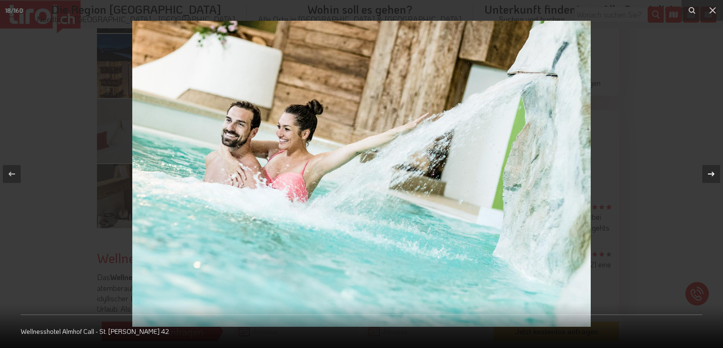
click at [714, 170] on icon at bounding box center [711, 173] width 11 height 11
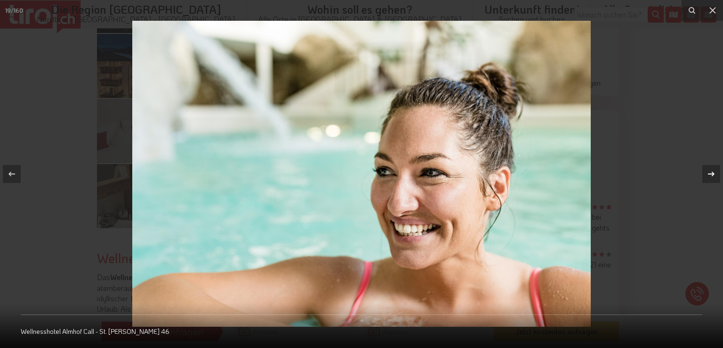
click at [714, 170] on icon at bounding box center [711, 173] width 11 height 11
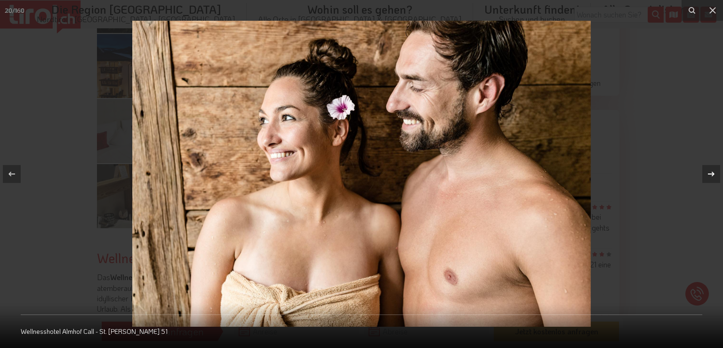
click at [714, 170] on icon at bounding box center [711, 173] width 11 height 11
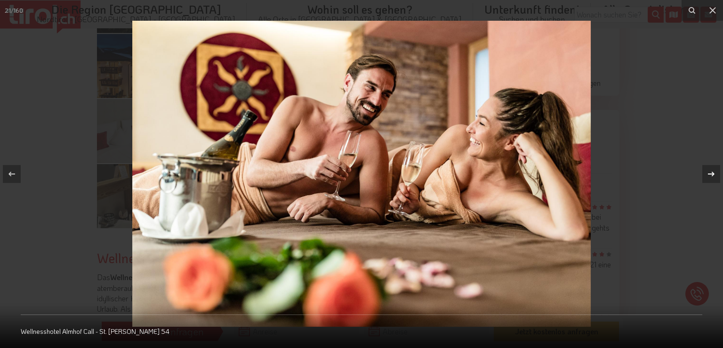
click at [714, 170] on icon at bounding box center [711, 173] width 11 height 11
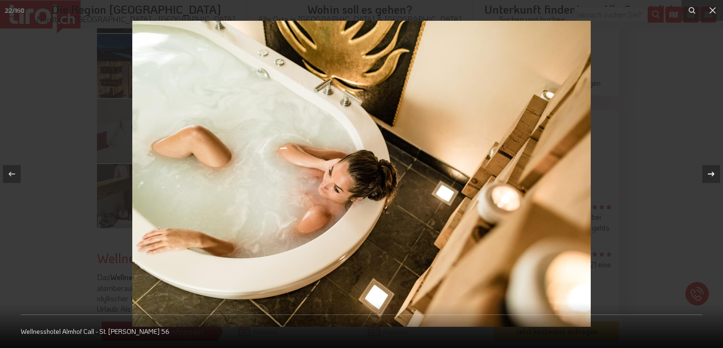
click at [714, 170] on icon at bounding box center [711, 173] width 11 height 11
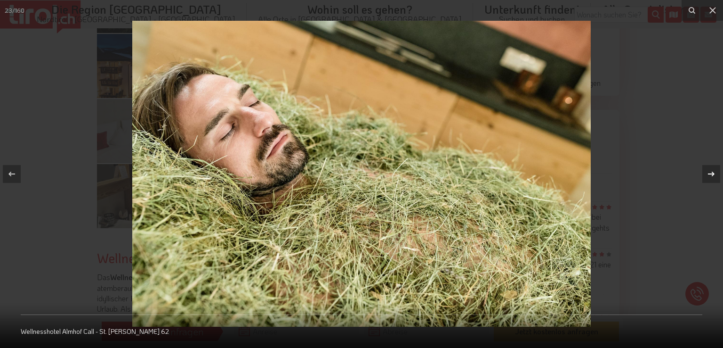
click at [714, 170] on icon at bounding box center [711, 173] width 11 height 11
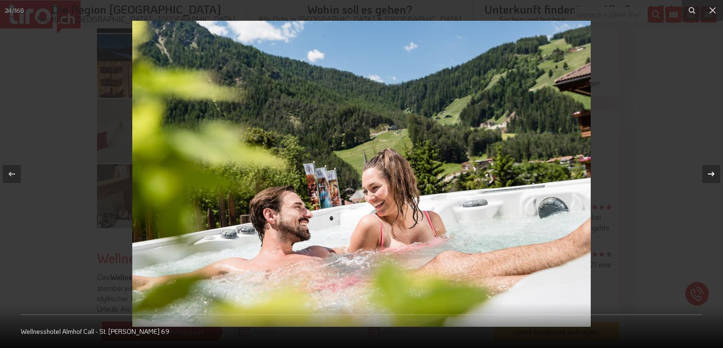
click at [714, 170] on icon at bounding box center [711, 173] width 11 height 11
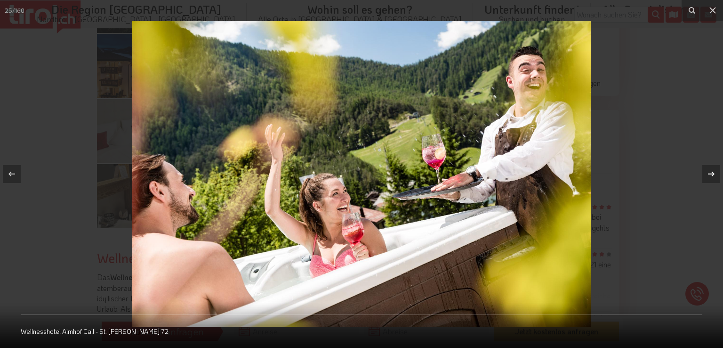
click at [714, 170] on icon at bounding box center [711, 173] width 11 height 11
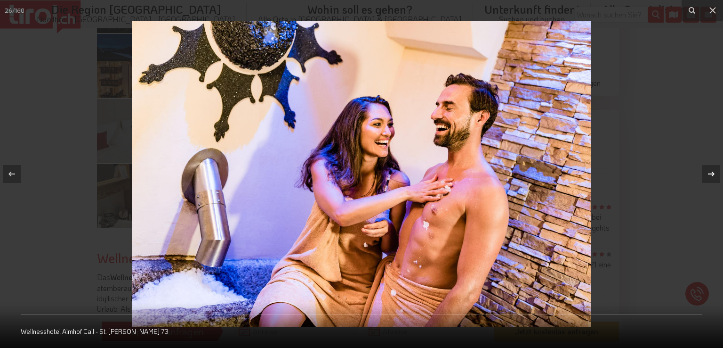
click at [714, 170] on icon at bounding box center [711, 173] width 11 height 11
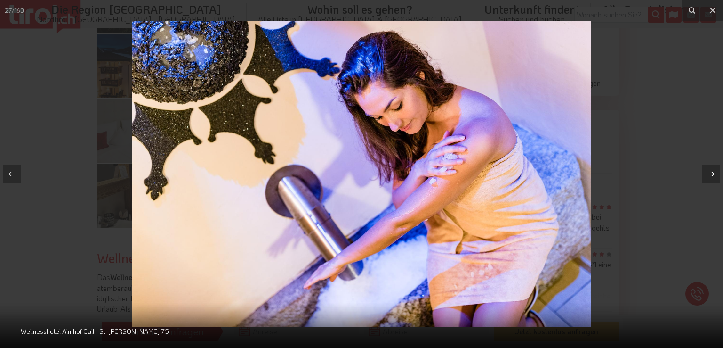
click at [714, 170] on icon at bounding box center [711, 173] width 11 height 11
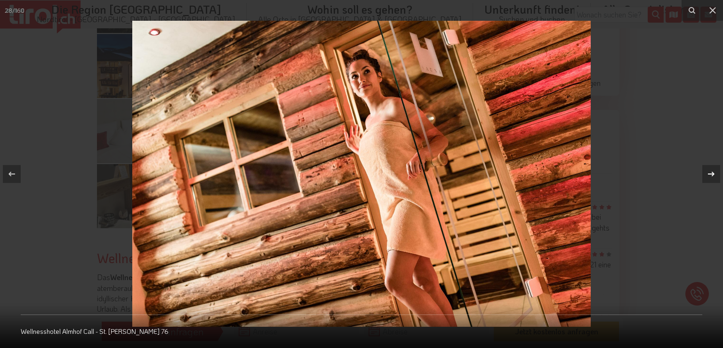
click at [714, 170] on icon at bounding box center [711, 173] width 11 height 11
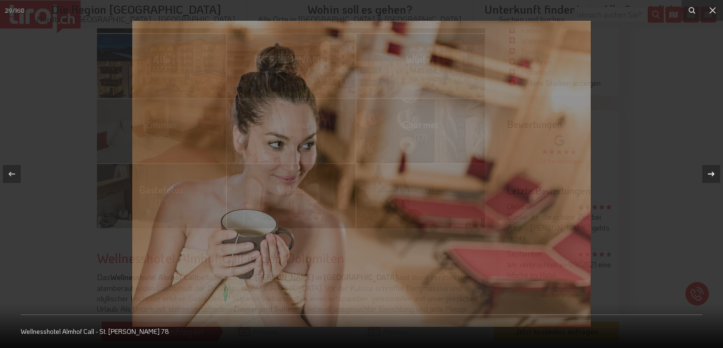
click at [714, 170] on icon at bounding box center [711, 173] width 11 height 11
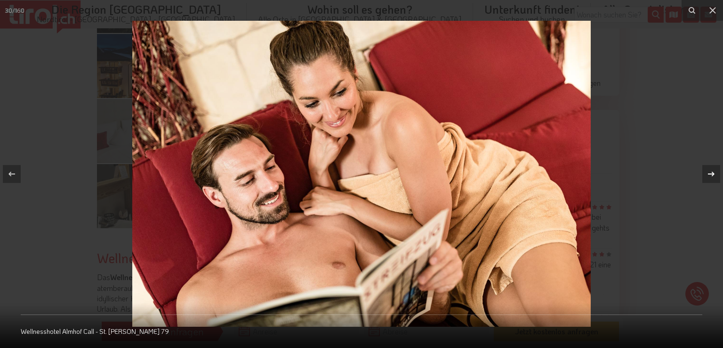
click at [714, 170] on icon at bounding box center [711, 173] width 11 height 11
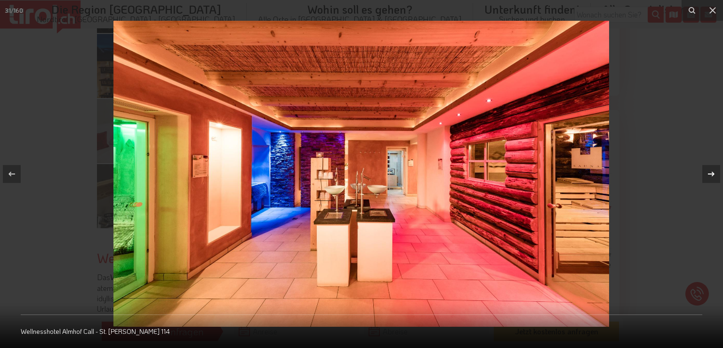
click at [714, 170] on icon at bounding box center [711, 173] width 11 height 11
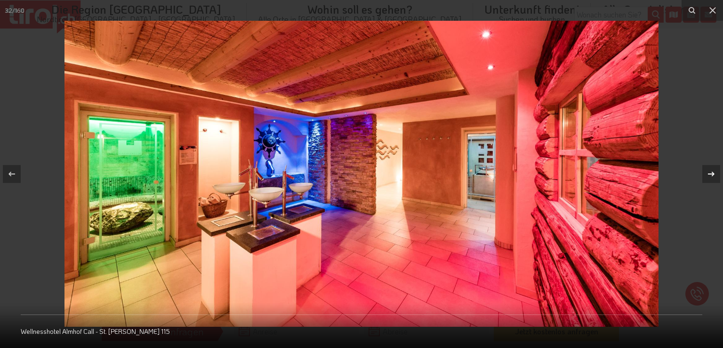
click at [714, 170] on icon at bounding box center [711, 173] width 11 height 11
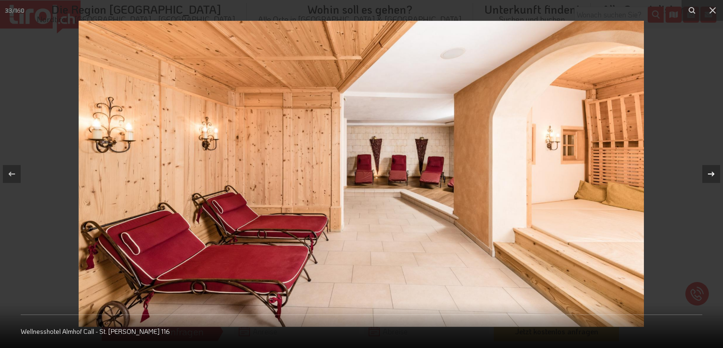
click at [714, 170] on icon at bounding box center [711, 173] width 11 height 11
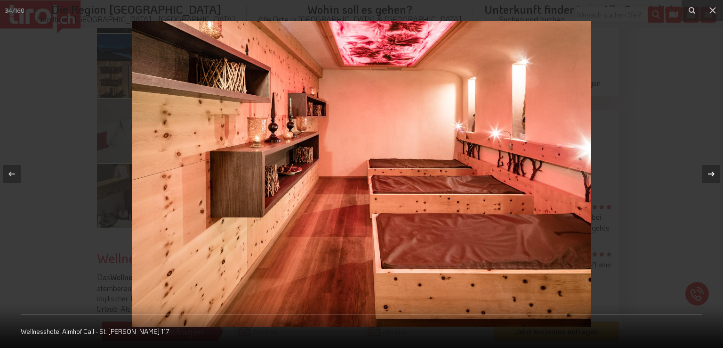
click at [714, 170] on icon at bounding box center [711, 173] width 11 height 11
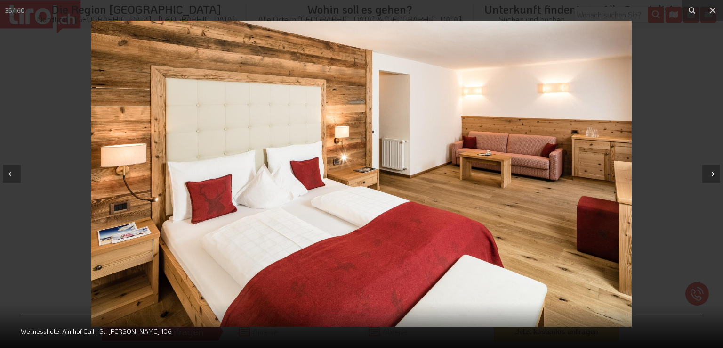
click at [714, 170] on icon at bounding box center [711, 173] width 11 height 11
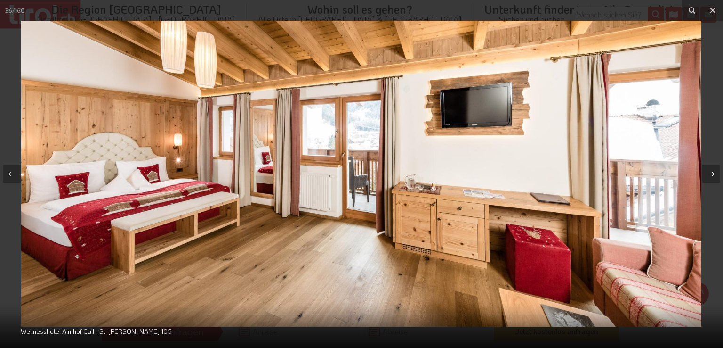
click at [714, 170] on icon at bounding box center [711, 173] width 11 height 11
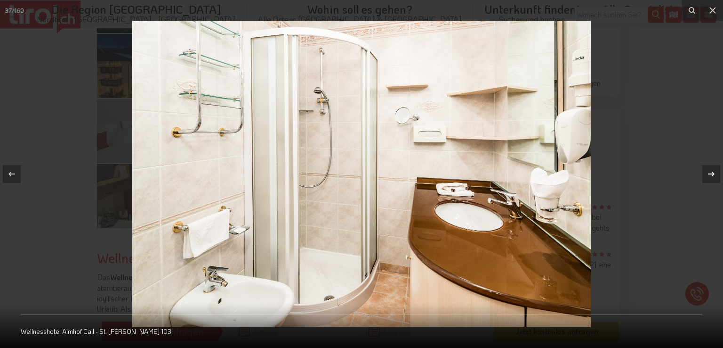
click at [714, 170] on icon at bounding box center [711, 173] width 11 height 11
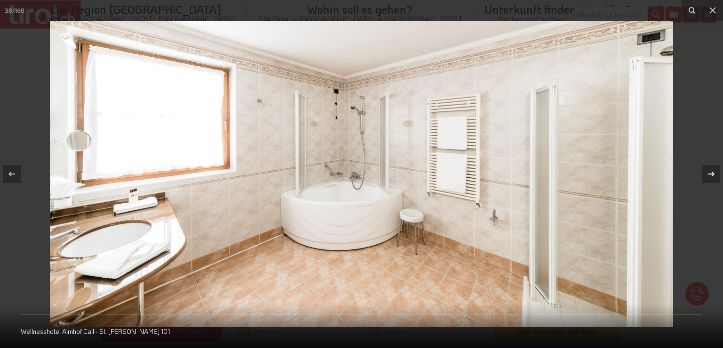
click at [714, 170] on icon at bounding box center [711, 173] width 11 height 11
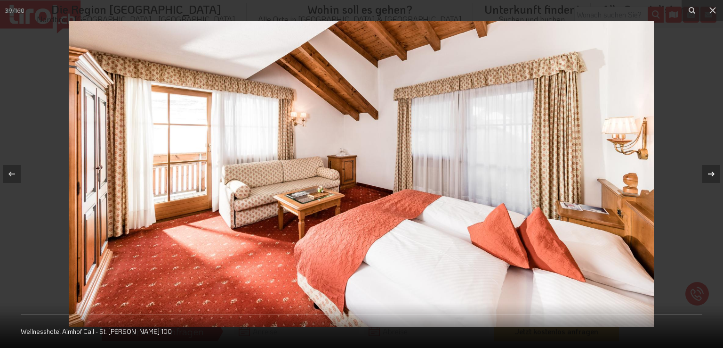
click at [714, 170] on icon at bounding box center [711, 173] width 11 height 11
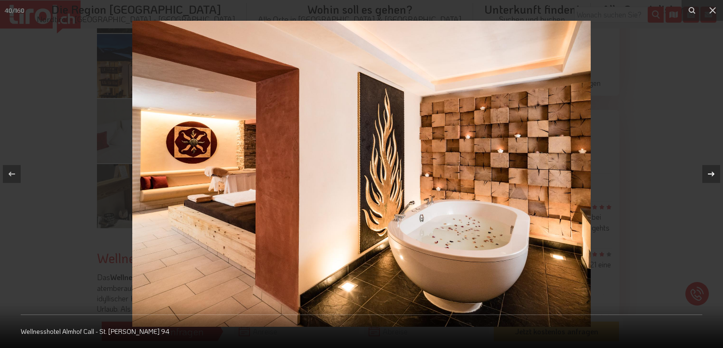
click at [714, 170] on icon at bounding box center [711, 173] width 11 height 11
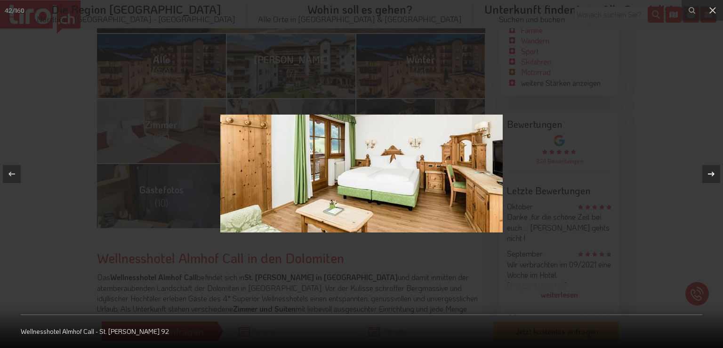
click at [714, 170] on icon at bounding box center [711, 173] width 11 height 11
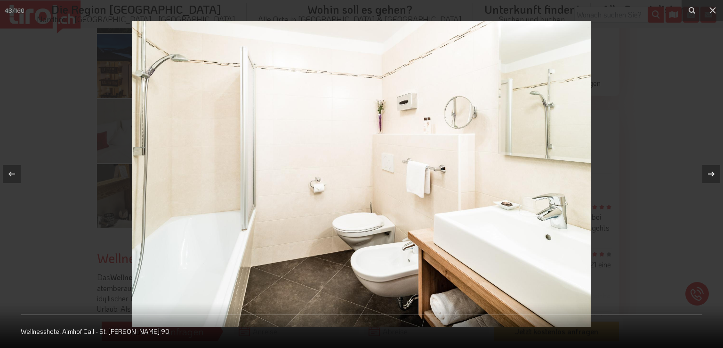
click at [714, 170] on icon at bounding box center [711, 173] width 11 height 11
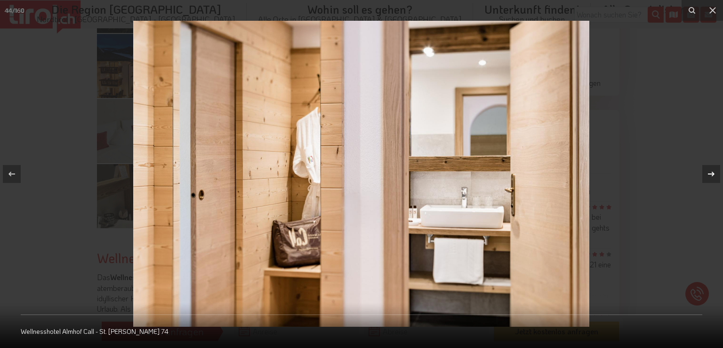
click at [714, 170] on icon at bounding box center [711, 173] width 11 height 11
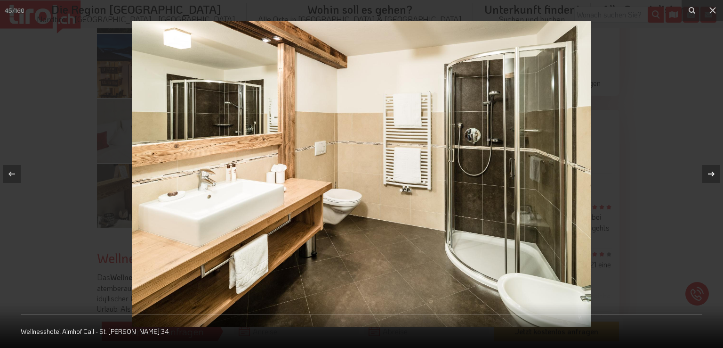
click at [714, 170] on icon at bounding box center [711, 173] width 11 height 11
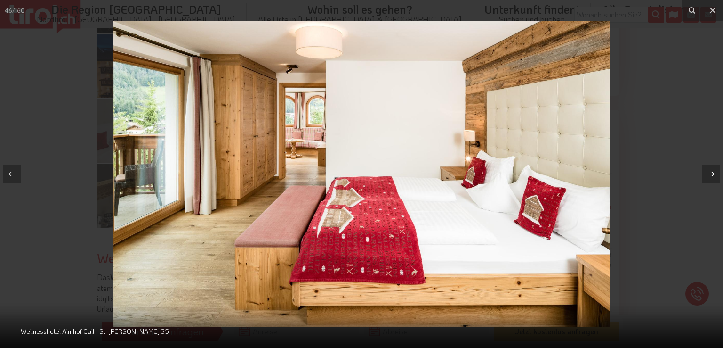
click at [714, 170] on icon at bounding box center [711, 173] width 11 height 11
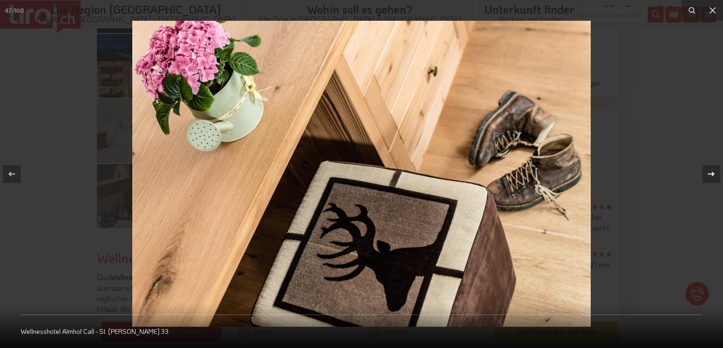
click at [714, 170] on icon at bounding box center [711, 173] width 11 height 11
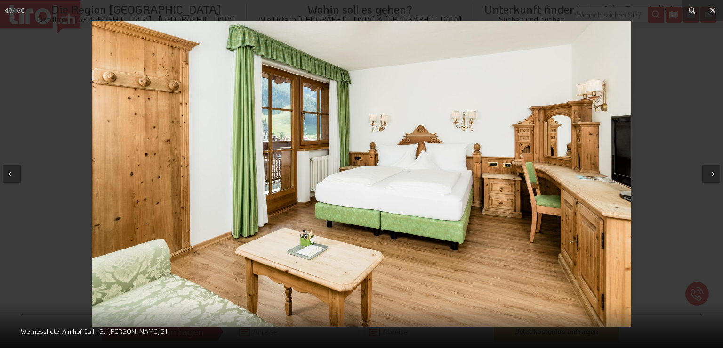
click at [714, 170] on icon at bounding box center [711, 173] width 11 height 11
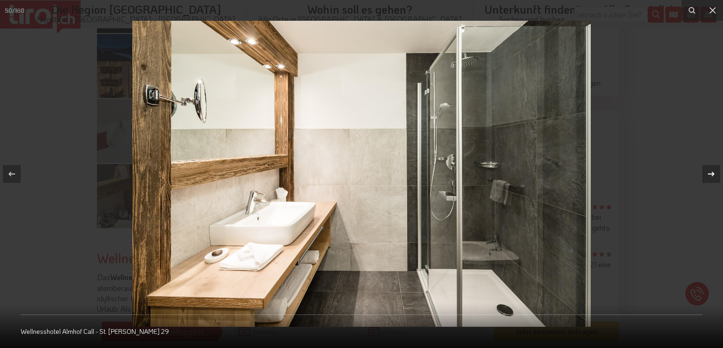
click at [714, 170] on icon at bounding box center [711, 173] width 11 height 11
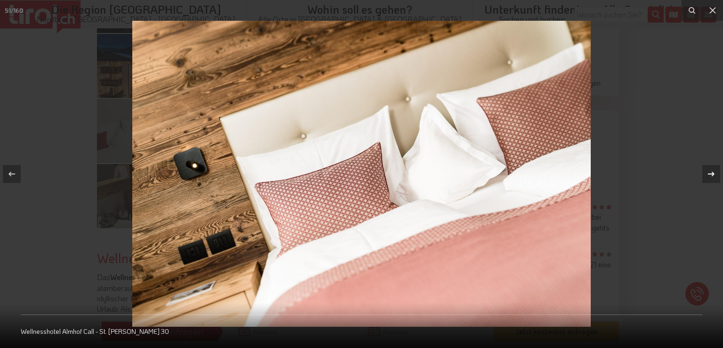
click at [714, 170] on icon at bounding box center [711, 173] width 11 height 11
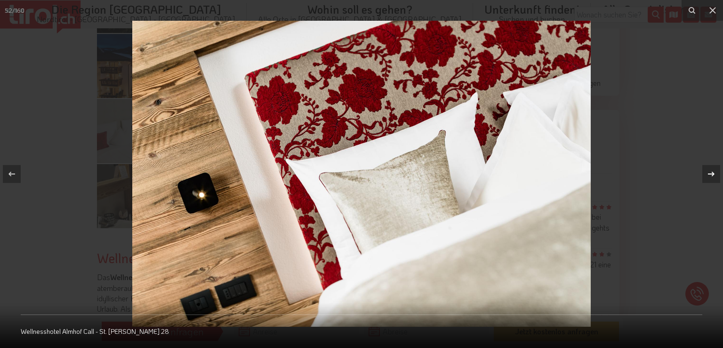
click at [714, 170] on icon at bounding box center [711, 173] width 11 height 11
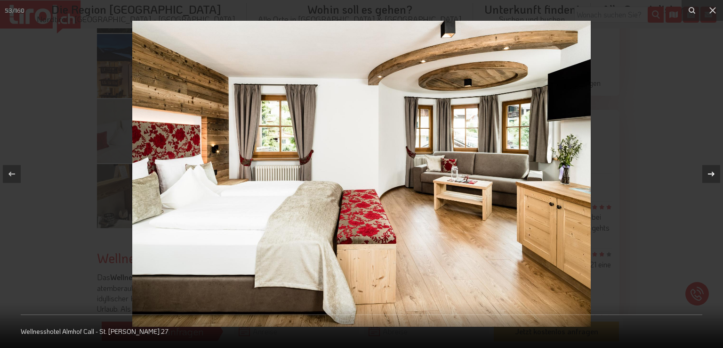
click at [714, 170] on icon at bounding box center [711, 173] width 11 height 11
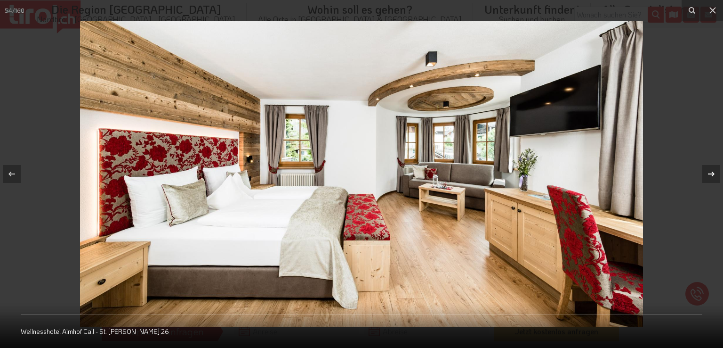
click at [714, 170] on icon at bounding box center [711, 173] width 11 height 11
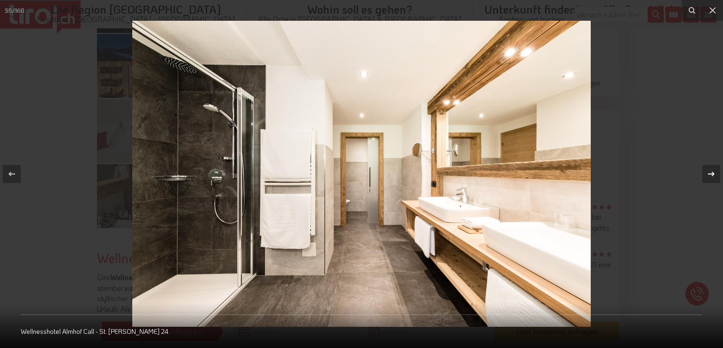
click at [714, 170] on icon at bounding box center [711, 173] width 11 height 11
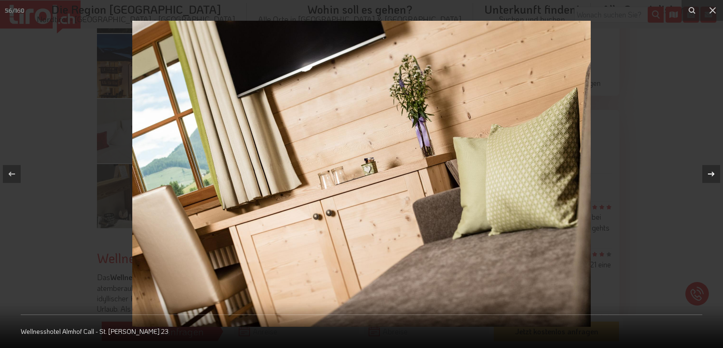
click at [714, 170] on icon at bounding box center [711, 173] width 11 height 11
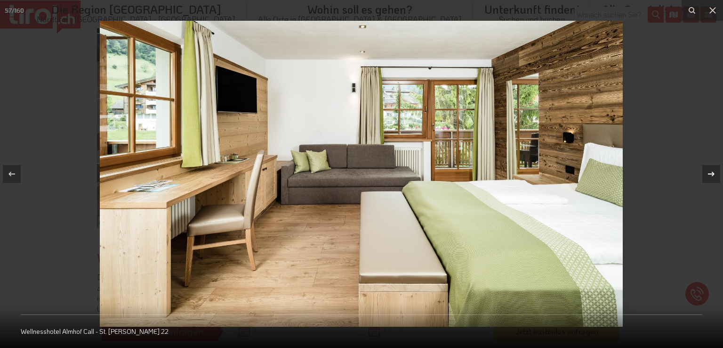
click at [714, 170] on icon at bounding box center [711, 173] width 11 height 11
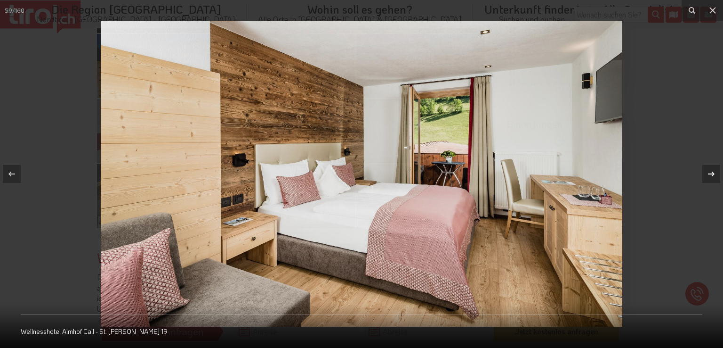
click at [714, 170] on icon at bounding box center [711, 173] width 11 height 11
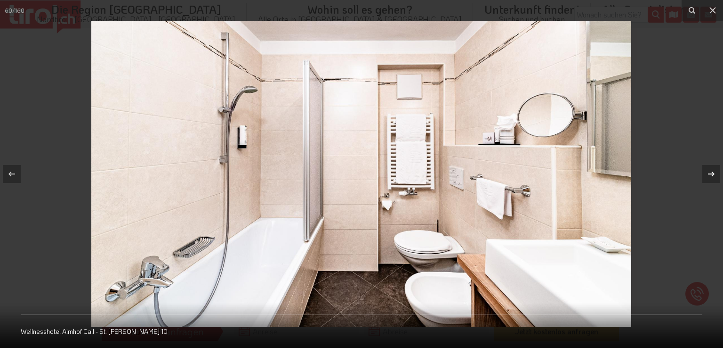
click at [714, 170] on icon at bounding box center [711, 173] width 11 height 11
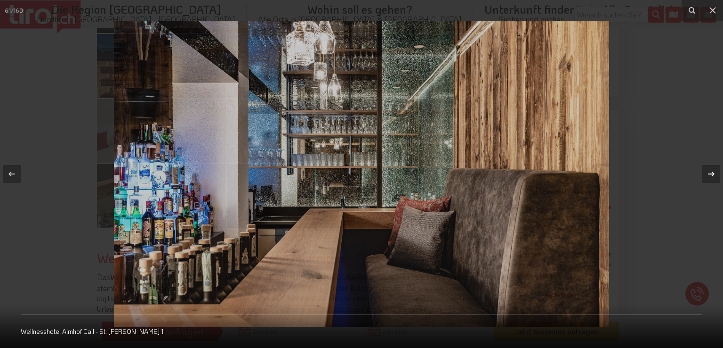
click at [714, 170] on icon at bounding box center [711, 173] width 11 height 11
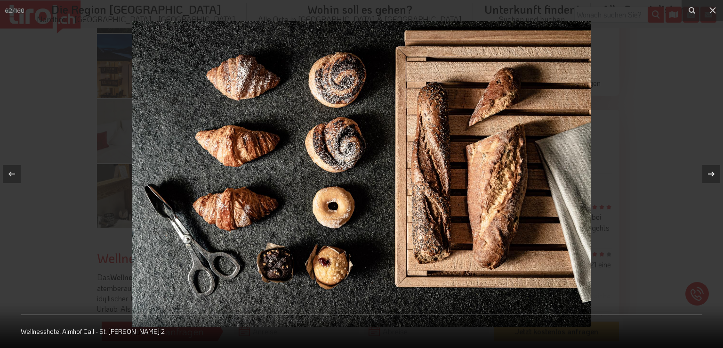
click at [714, 170] on icon at bounding box center [711, 173] width 11 height 11
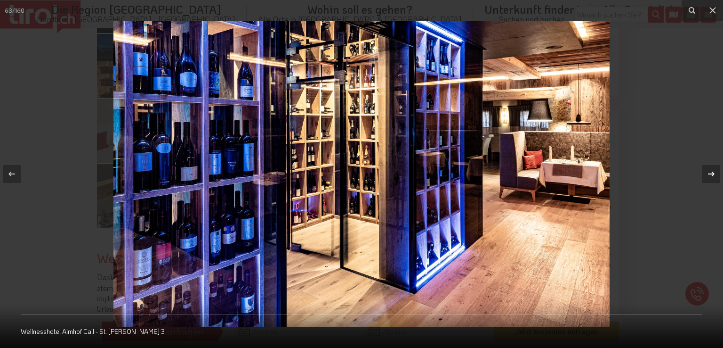
click at [714, 170] on icon at bounding box center [711, 173] width 11 height 11
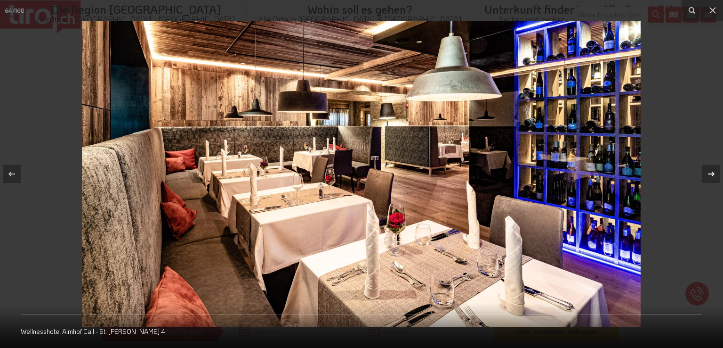
click at [714, 170] on icon at bounding box center [711, 173] width 11 height 11
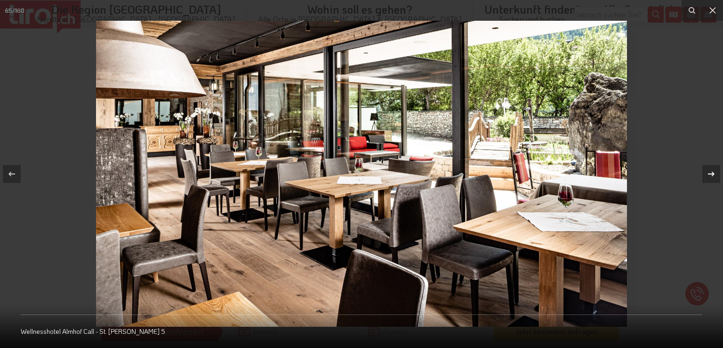
click at [714, 170] on icon at bounding box center [711, 173] width 11 height 11
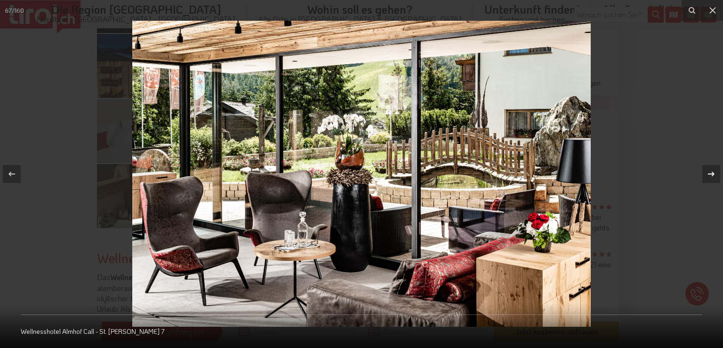
click at [714, 170] on icon at bounding box center [711, 173] width 11 height 11
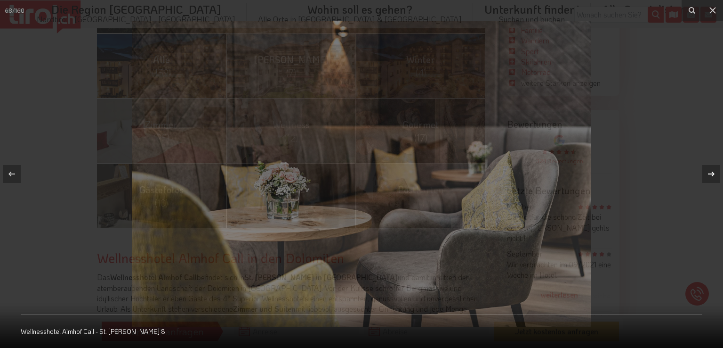
click at [714, 170] on icon at bounding box center [711, 173] width 11 height 11
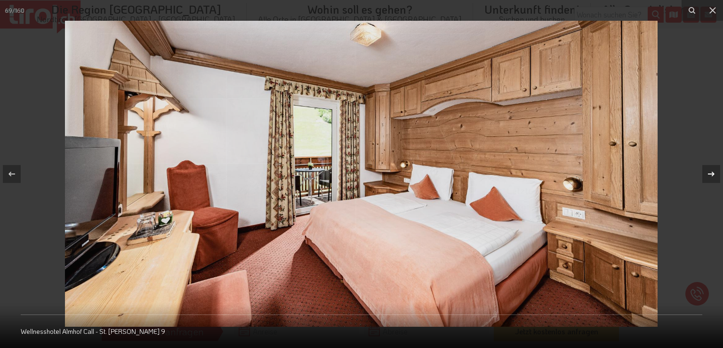
click at [714, 170] on icon at bounding box center [711, 173] width 11 height 11
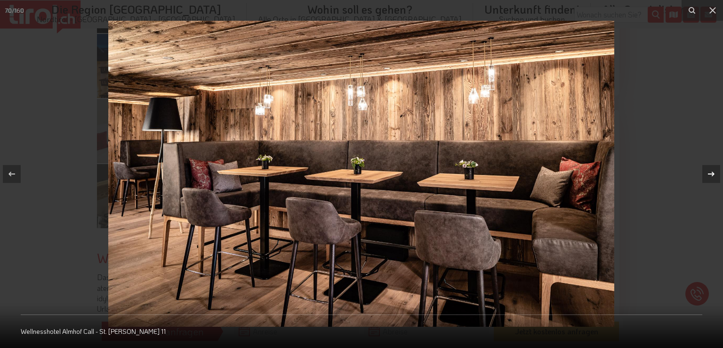
click at [714, 170] on icon at bounding box center [711, 173] width 11 height 11
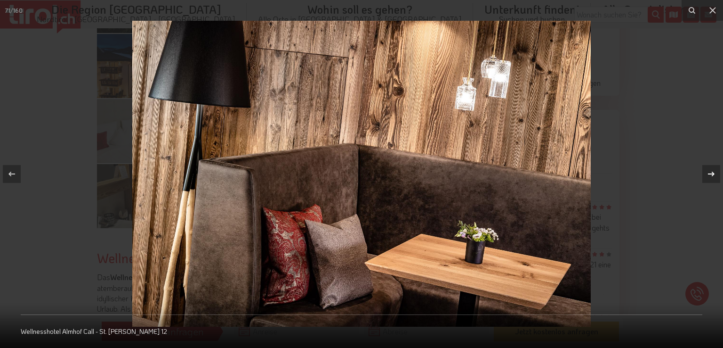
click at [714, 170] on icon at bounding box center [711, 173] width 11 height 11
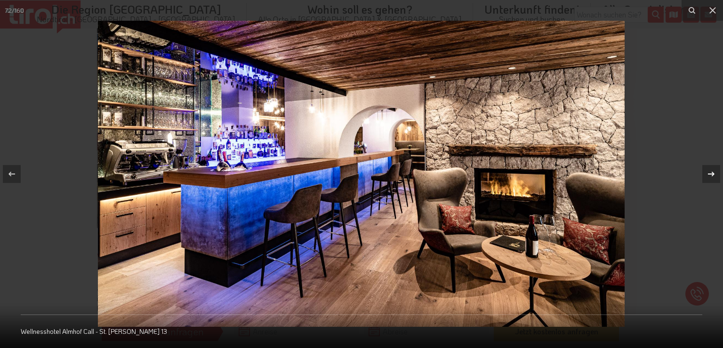
click at [714, 170] on icon at bounding box center [711, 173] width 11 height 11
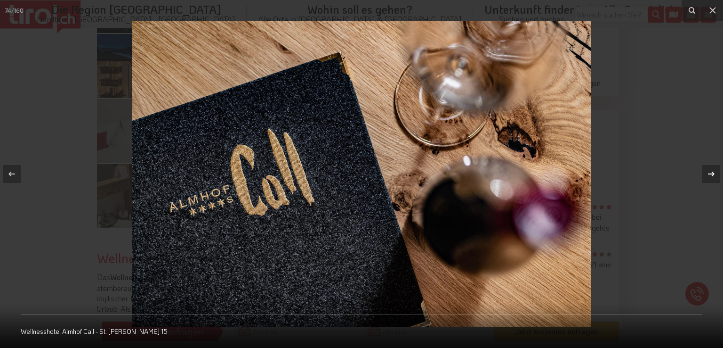
click at [714, 170] on icon at bounding box center [711, 173] width 11 height 11
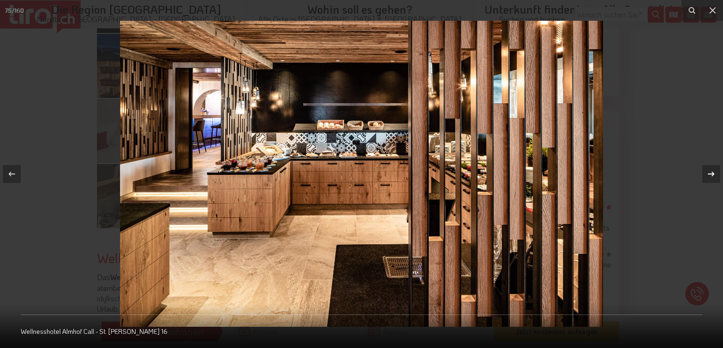
click at [714, 170] on icon at bounding box center [711, 173] width 11 height 11
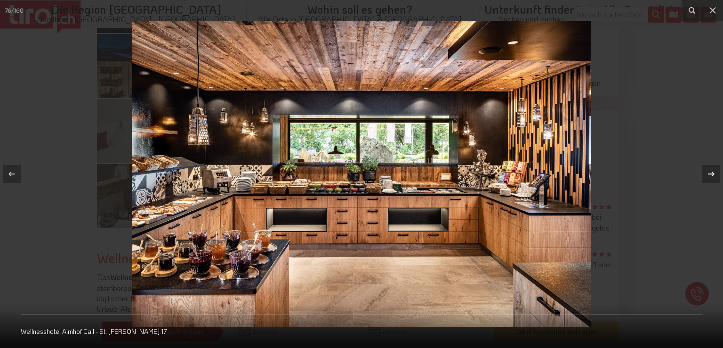
click at [714, 170] on icon at bounding box center [711, 173] width 11 height 11
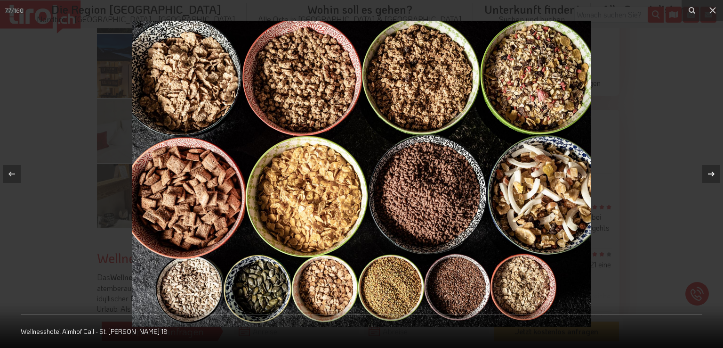
click at [714, 170] on icon at bounding box center [711, 173] width 11 height 11
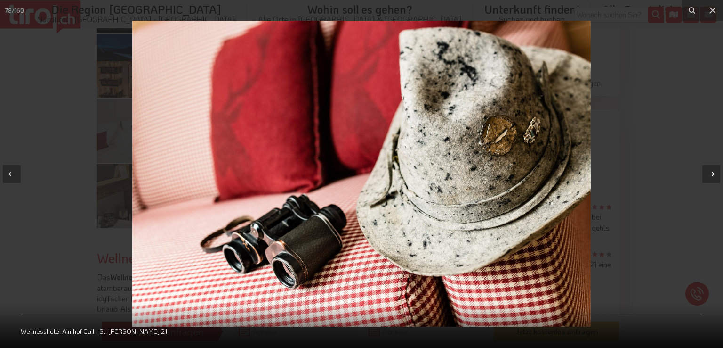
click at [714, 170] on icon at bounding box center [711, 173] width 11 height 11
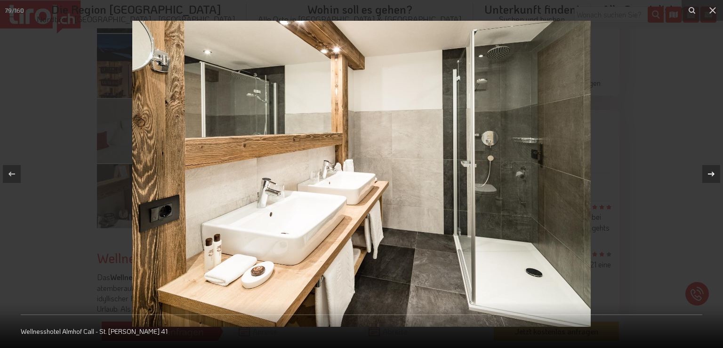
click at [714, 170] on icon at bounding box center [711, 173] width 11 height 11
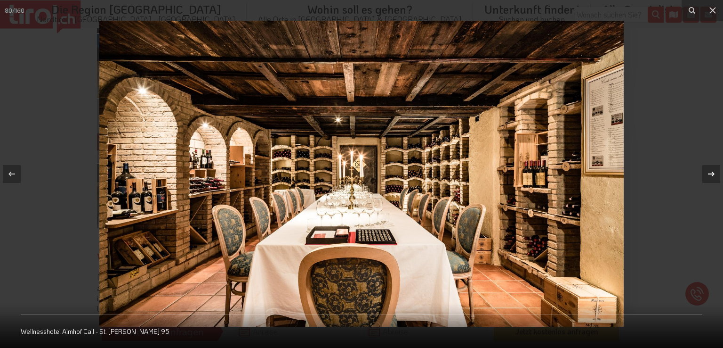
click at [714, 170] on icon at bounding box center [711, 173] width 11 height 11
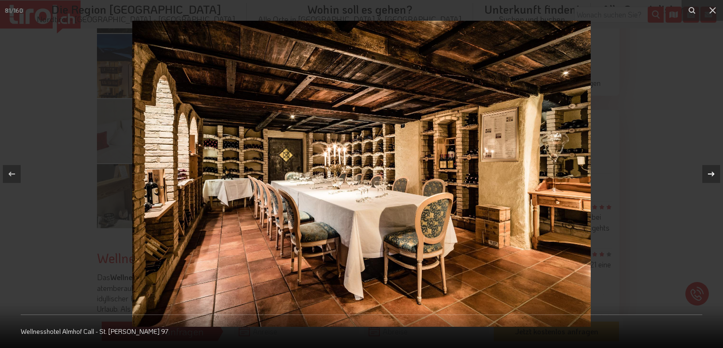
click at [714, 170] on icon at bounding box center [711, 173] width 11 height 11
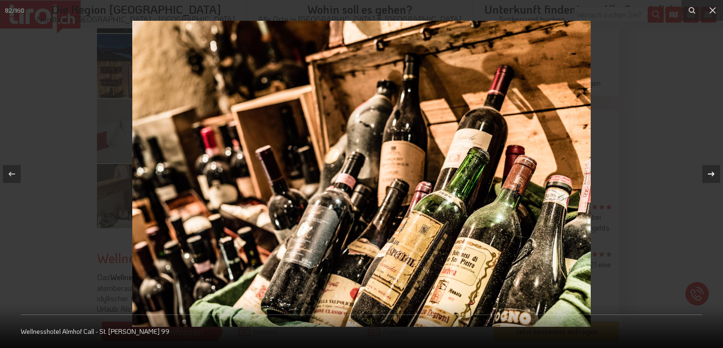
click at [714, 170] on icon at bounding box center [711, 173] width 11 height 11
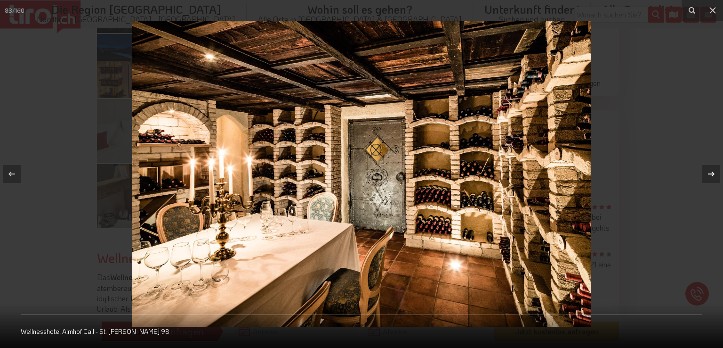
click at [714, 170] on icon at bounding box center [711, 173] width 11 height 11
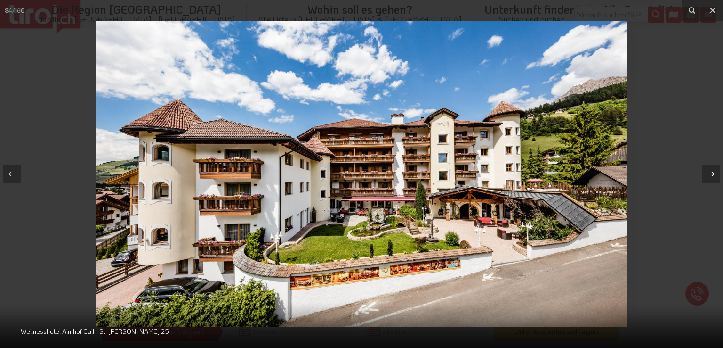
click at [714, 170] on icon at bounding box center [711, 173] width 11 height 11
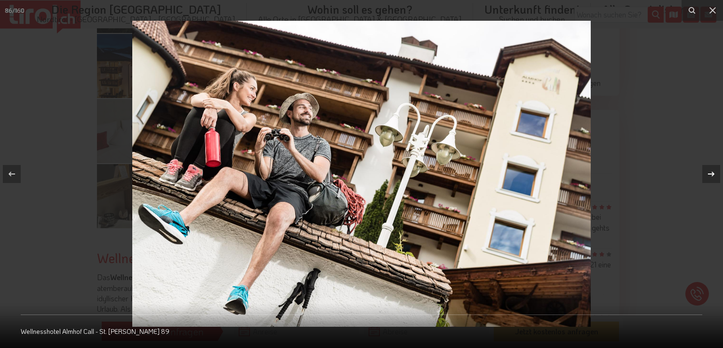
click at [714, 170] on icon at bounding box center [711, 173] width 11 height 11
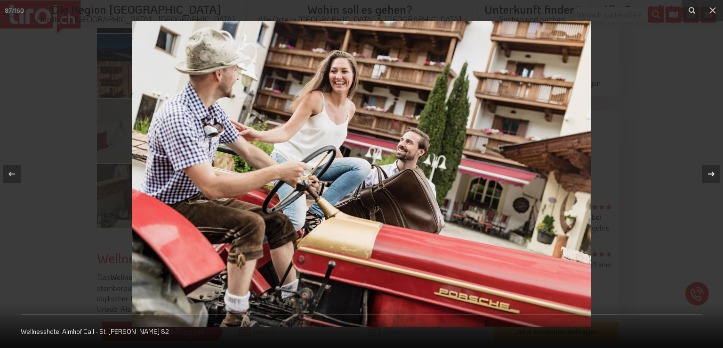
click at [714, 170] on icon at bounding box center [711, 173] width 11 height 11
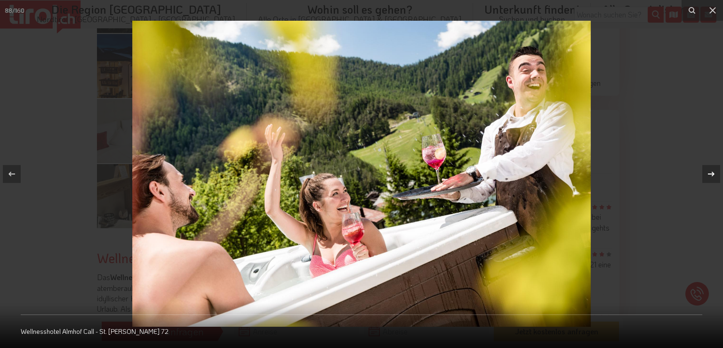
click at [714, 170] on icon at bounding box center [711, 173] width 11 height 11
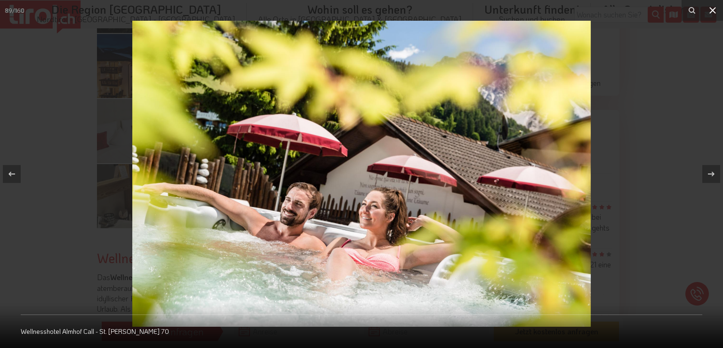
click at [710, 11] on icon at bounding box center [712, 10] width 11 height 11
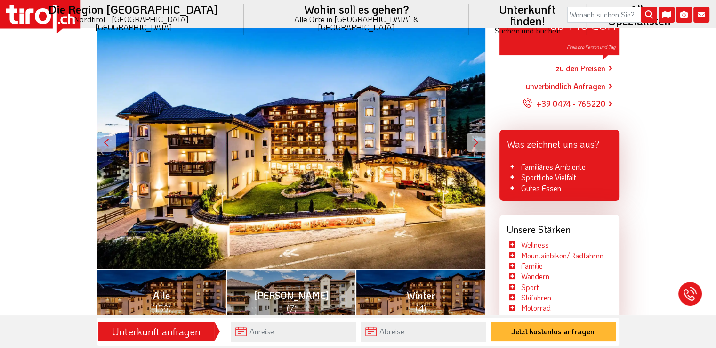
scroll to position [101, 0]
